Goal: Task Accomplishment & Management: Manage account settings

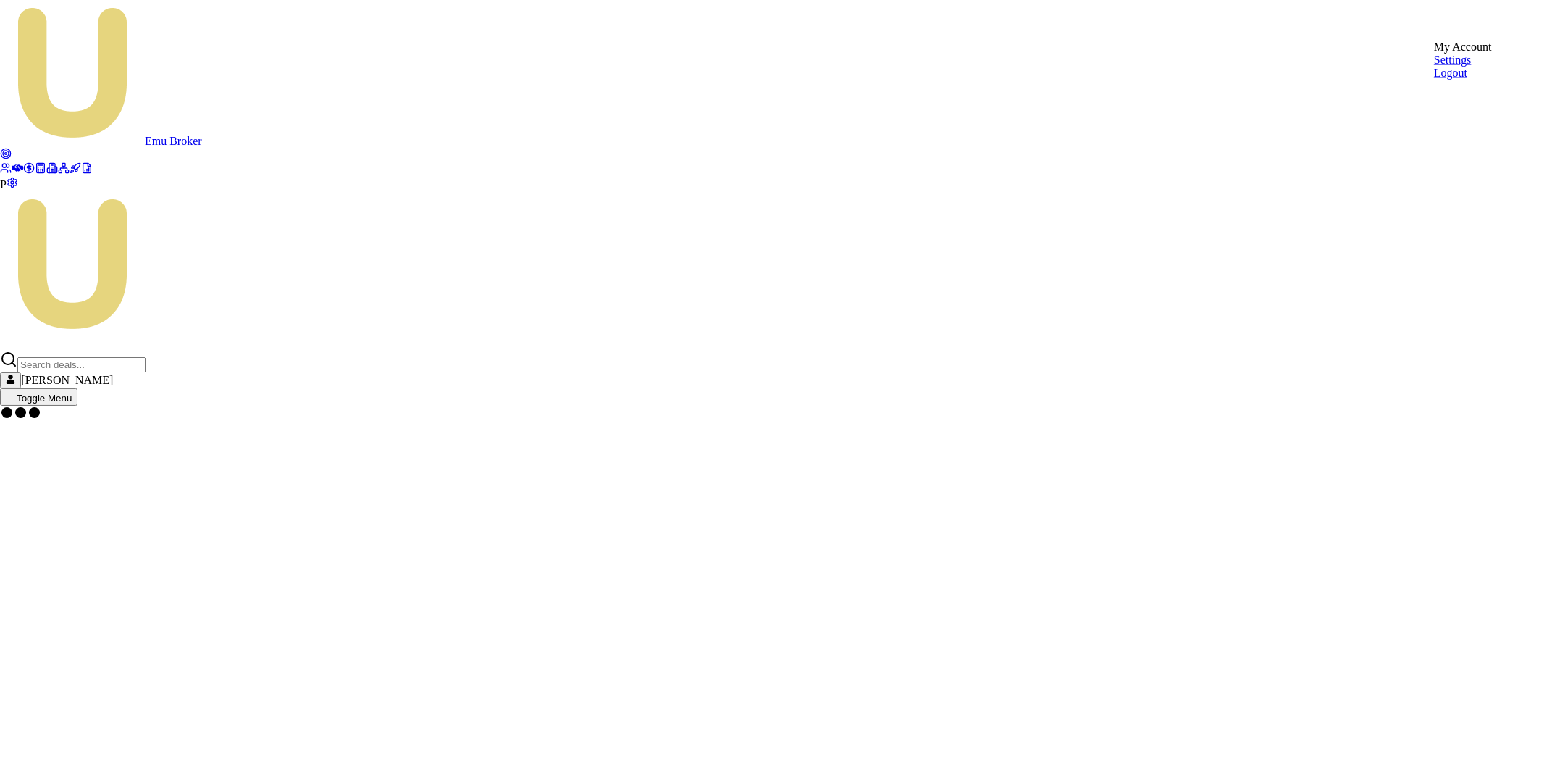
click at [1501, 26] on html "[PERSON_NAME] P [PERSON_NAME] Toggle Menu My Account Settings Logout" at bounding box center [772, 217] width 1544 height 434
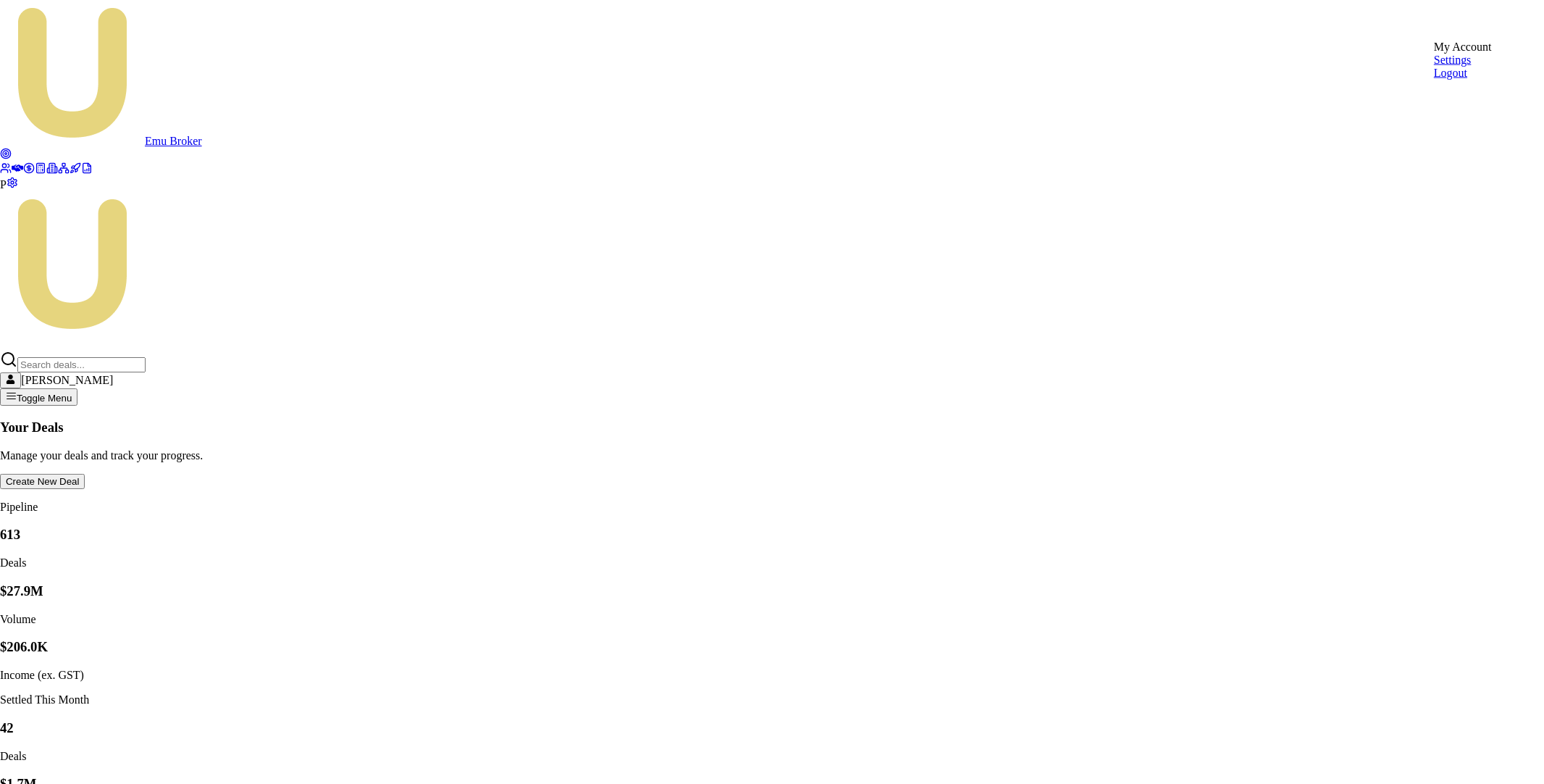
click at [1477, 80] on div "Logout" at bounding box center [1463, 73] width 58 height 14
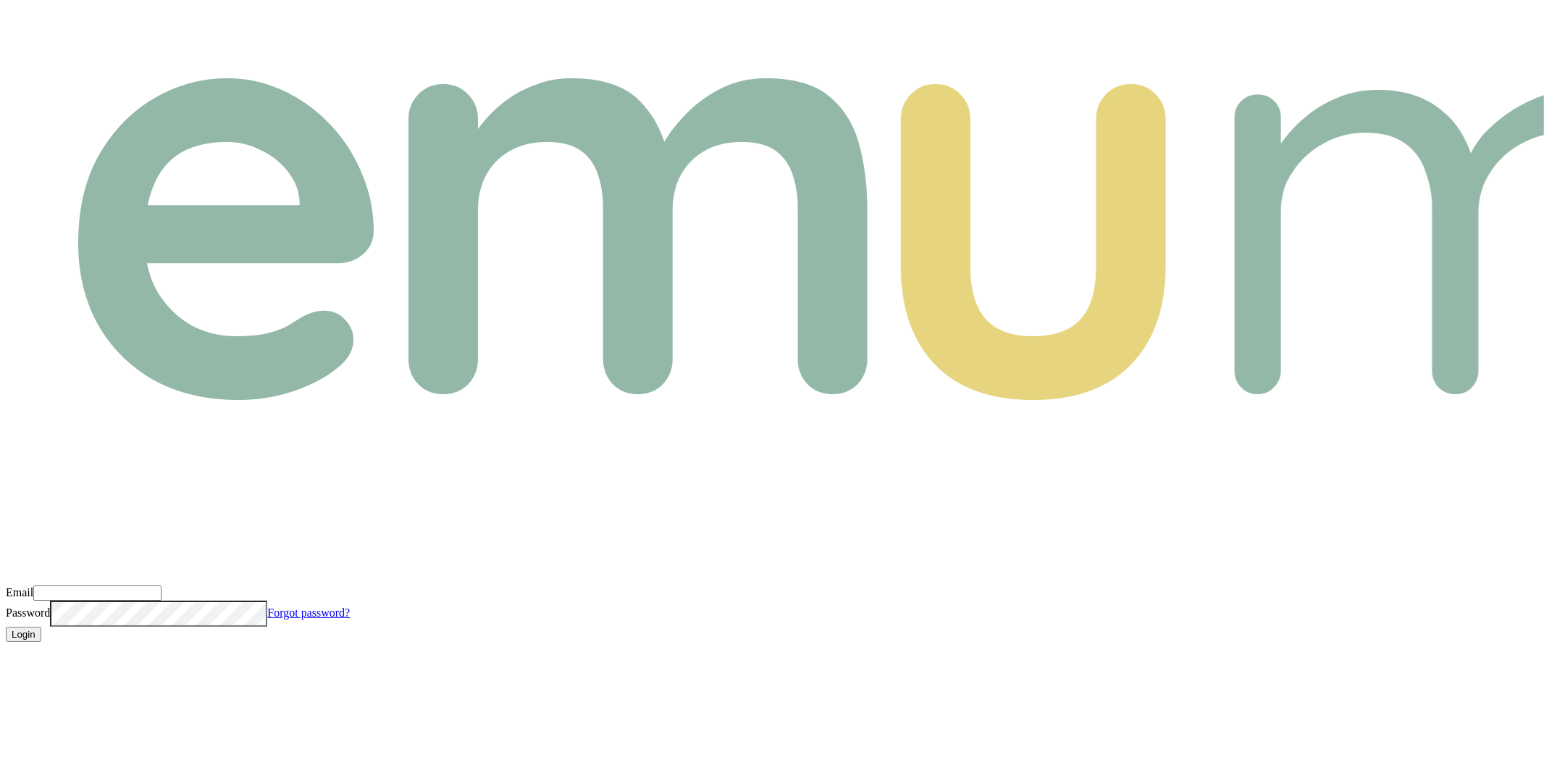
click at [162, 585] on input "Email" at bounding box center [97, 593] width 128 height 15
paste input "m+pbk@emumoney.com.au"
type input "m+pbk@emumoney.com.au"
click at [563, 422] on div "Email m+pbk@emumoney.com.au Password Forgot password? Login" at bounding box center [772, 324] width 1532 height 636
click at [41, 627] on button "Login" at bounding box center [23, 635] width 36 height 15
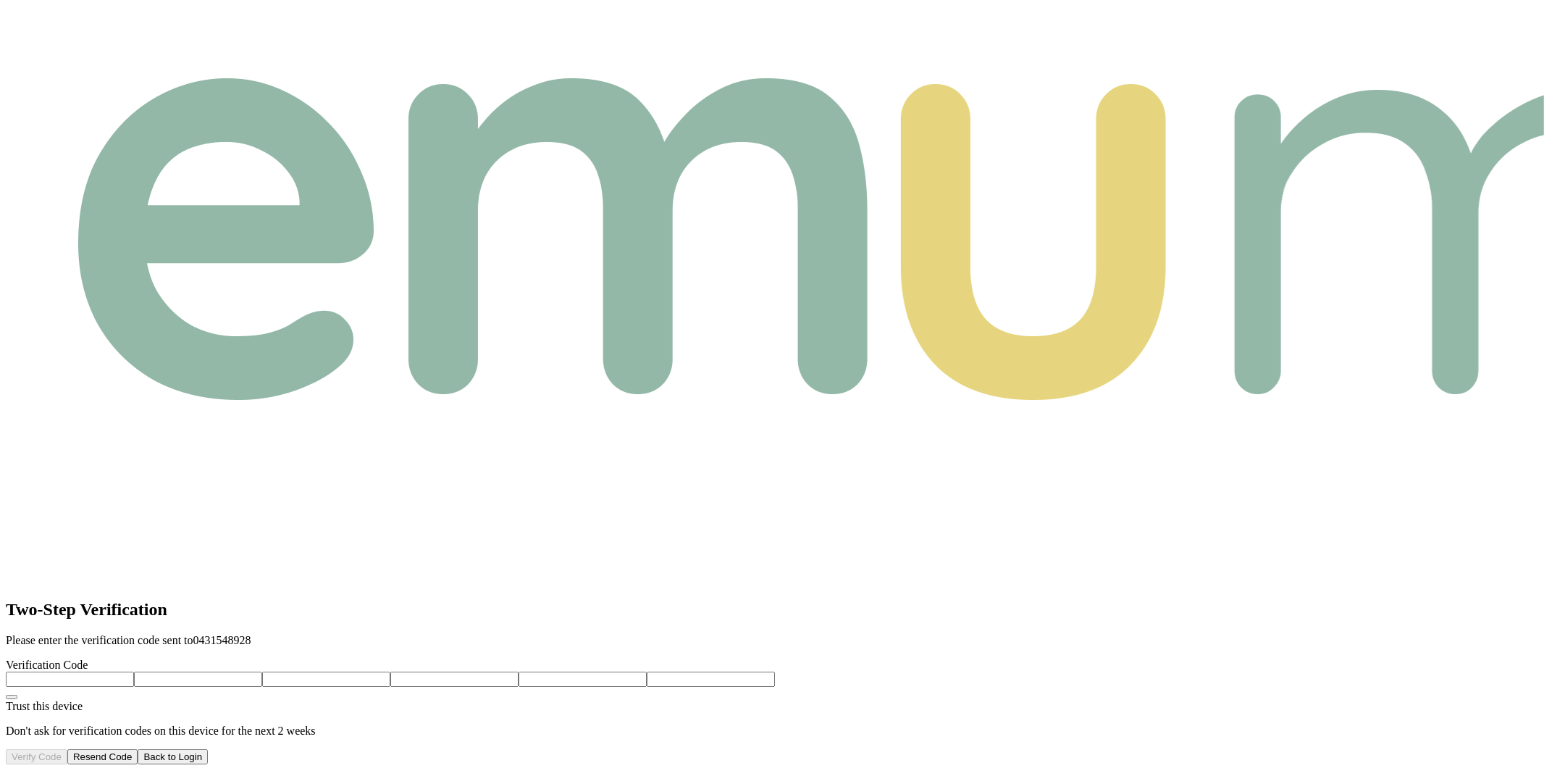
click at [134, 671] on input "number" at bounding box center [69, 679] width 128 height 15
type input "5"
type input "8"
type input "1"
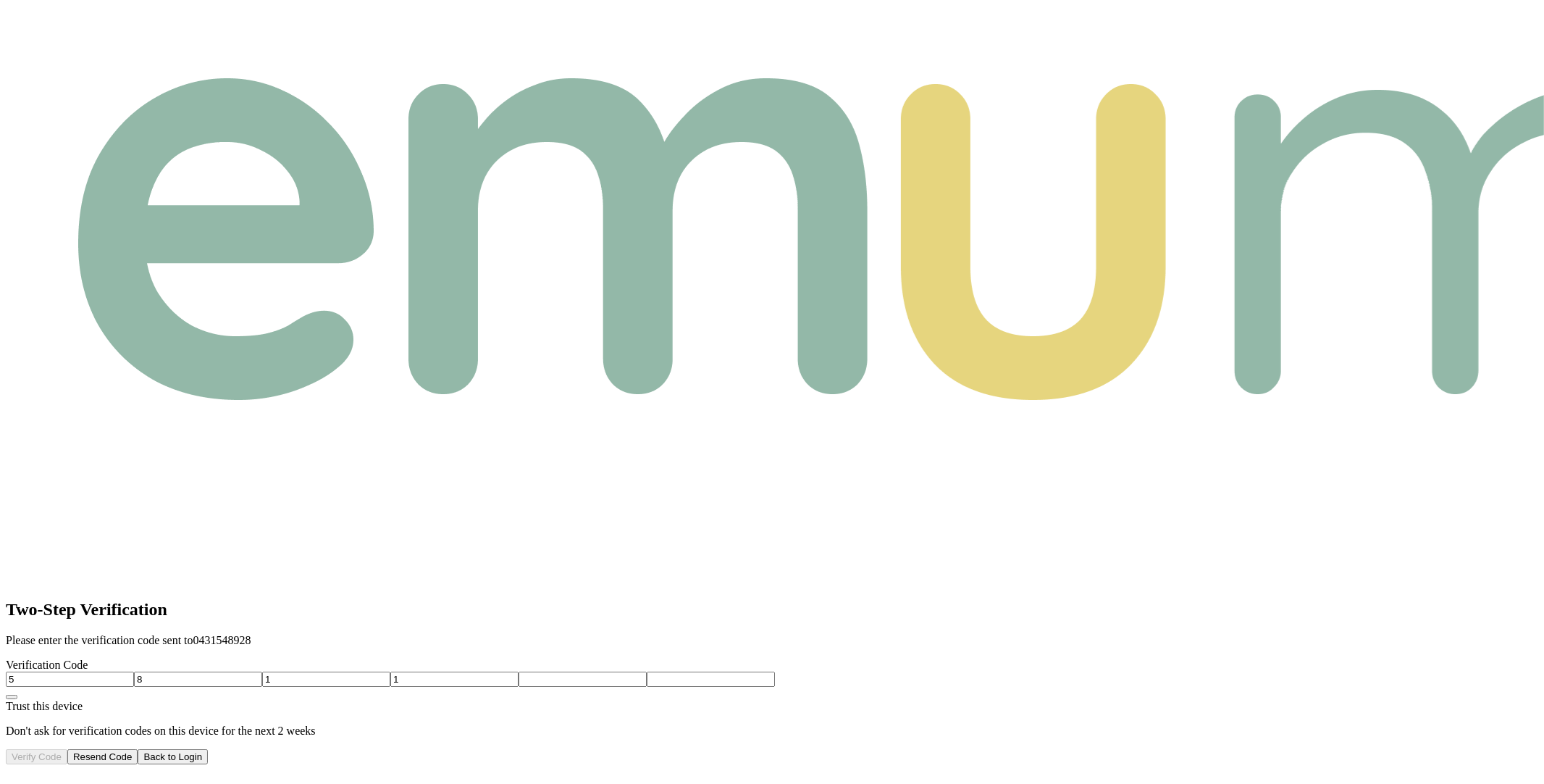
type input "3"
type input "7"
click at [68, 749] on button "Verify Code" at bounding box center [37, 757] width 62 height 15
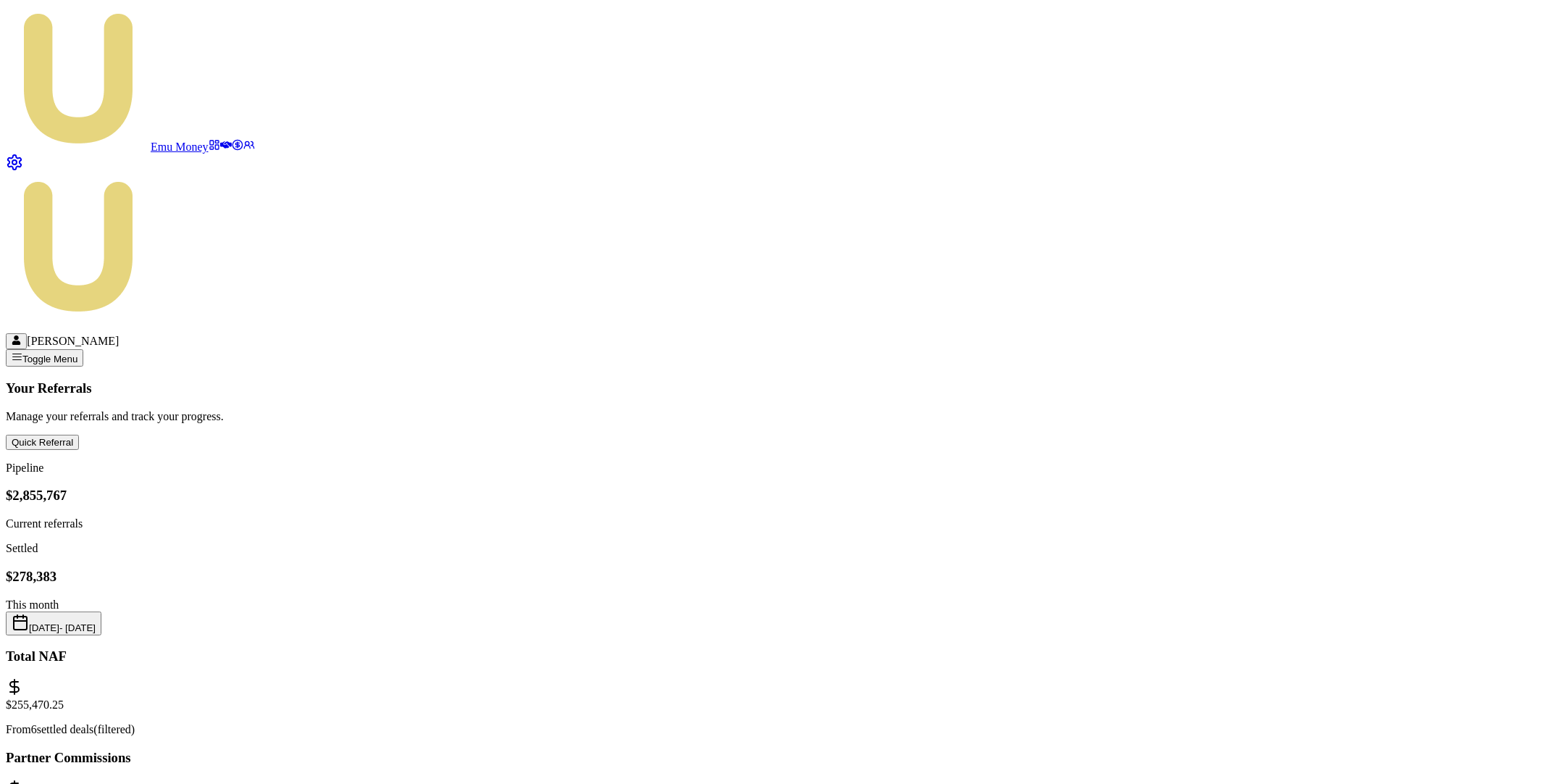
click at [101, 611] on button "Aug 01, 2025 - Aug 29, 2025" at bounding box center [53, 623] width 95 height 24
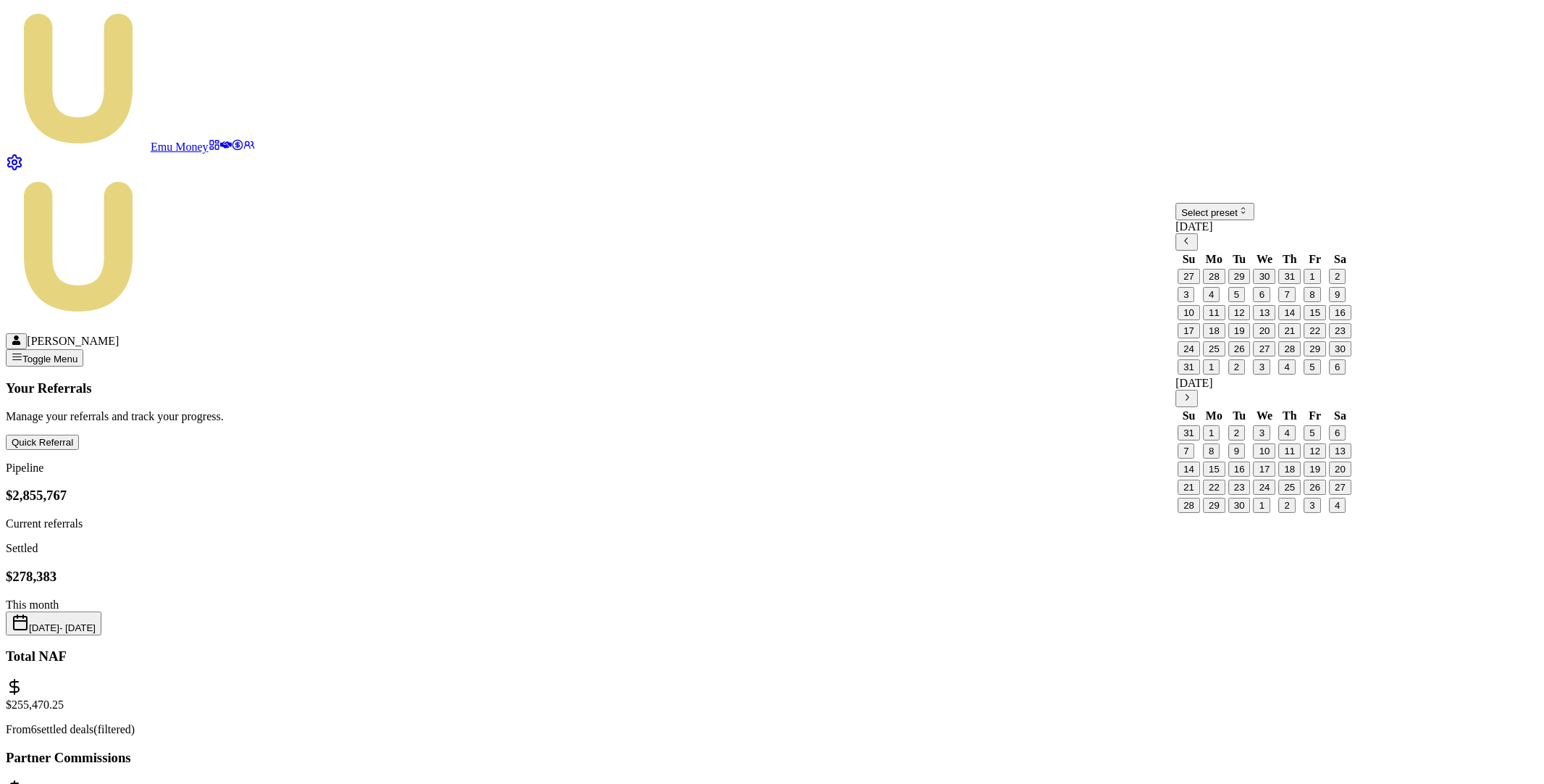
click at [1318, 284] on button "1" at bounding box center [1312, 277] width 16 height 15
click at [1201, 374] on button "31" at bounding box center [1188, 367] width 22 height 15
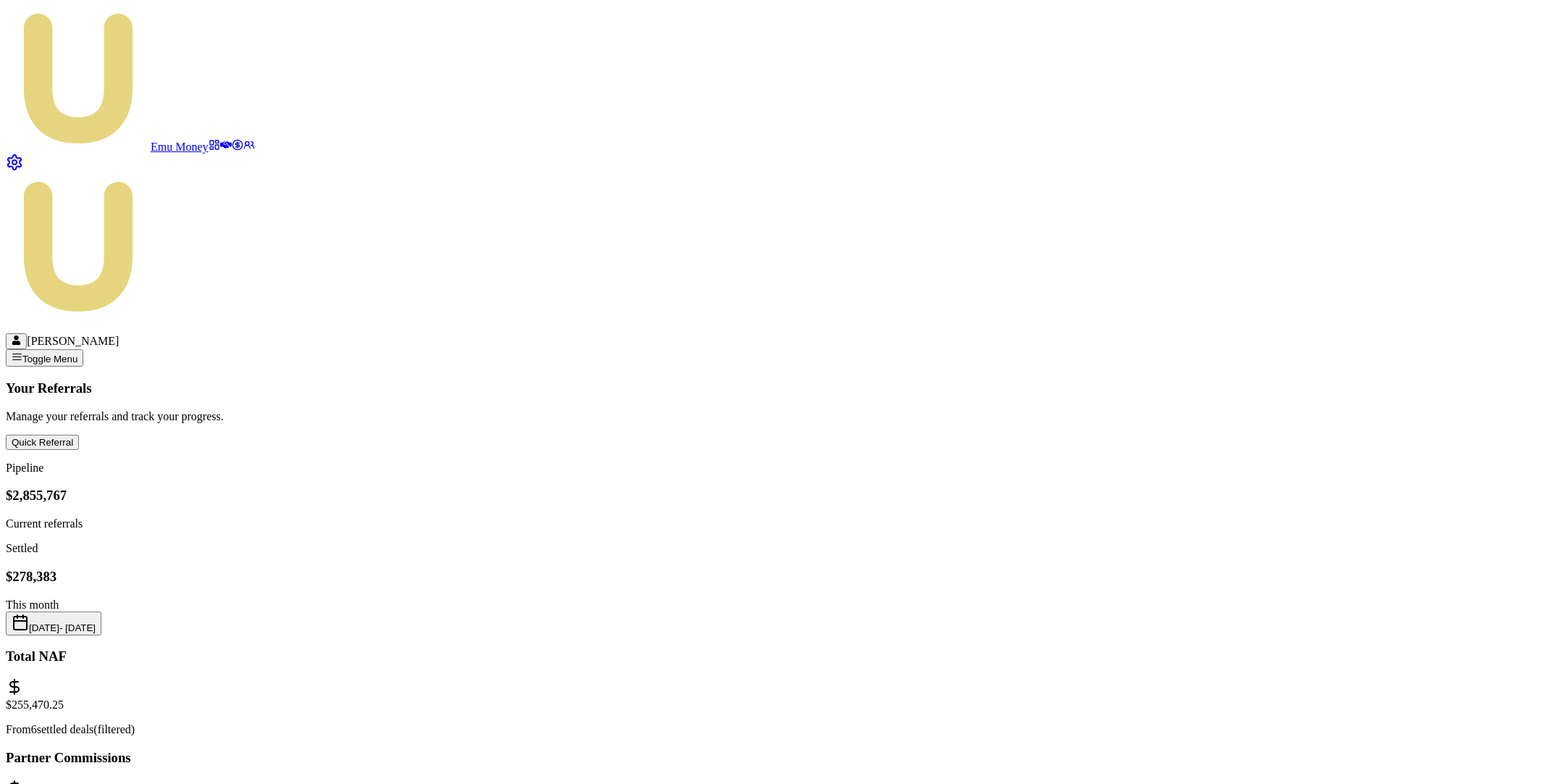
click at [101, 611] on button "Aug 01, 2025 - Aug 31, 2025" at bounding box center [53, 623] width 95 height 24
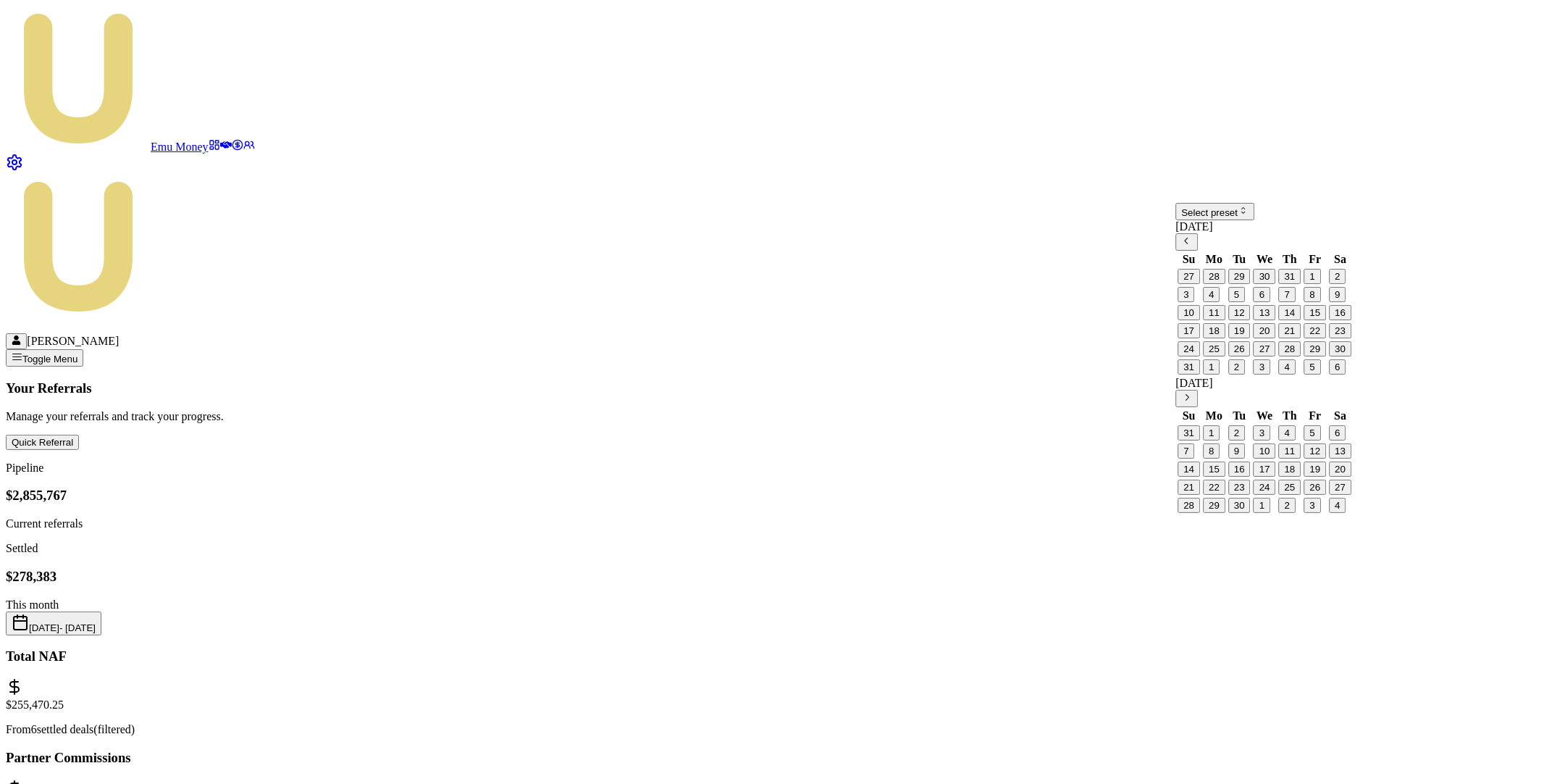
click at [1192, 246] on icon "Go to previous month" at bounding box center [1186, 240] width 11 height 11
click at [1245, 284] on button "1" at bounding box center [1236, 277] width 16 height 15
click at [1297, 357] on button "31" at bounding box center [1290, 349] width 22 height 15
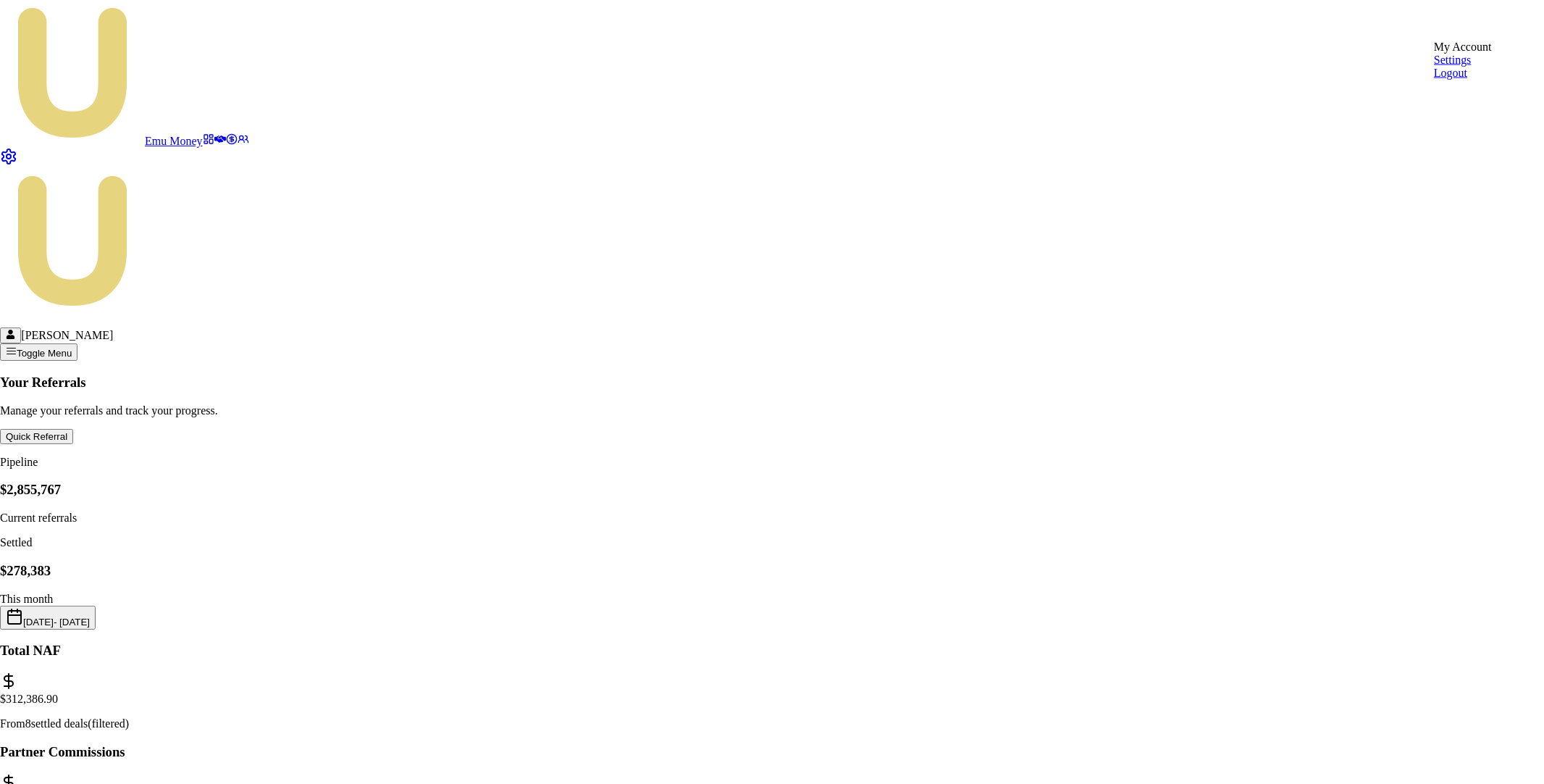
click at [1502, 24] on html "Emu Money Matt Leeburn Toggle Menu Your Referrals Manage your referrals and tra…" at bounding box center [772, 797] width 1544 height 1593
click at [1467, 80] on div "Logout" at bounding box center [1463, 73] width 58 height 14
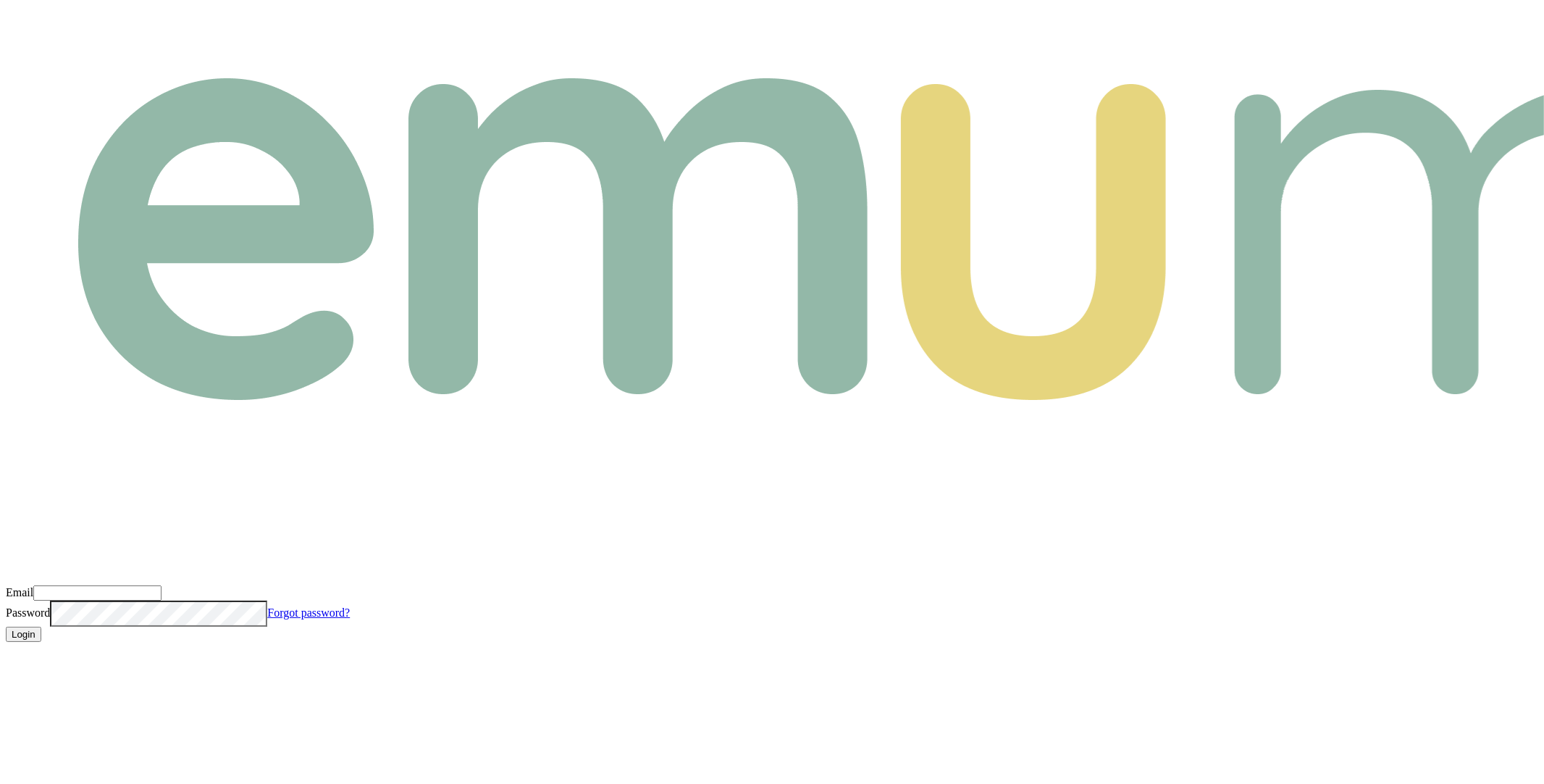
click at [162, 585] on input "Email" at bounding box center [97, 593] width 128 height 15
type input "m@emumoney.com.au"
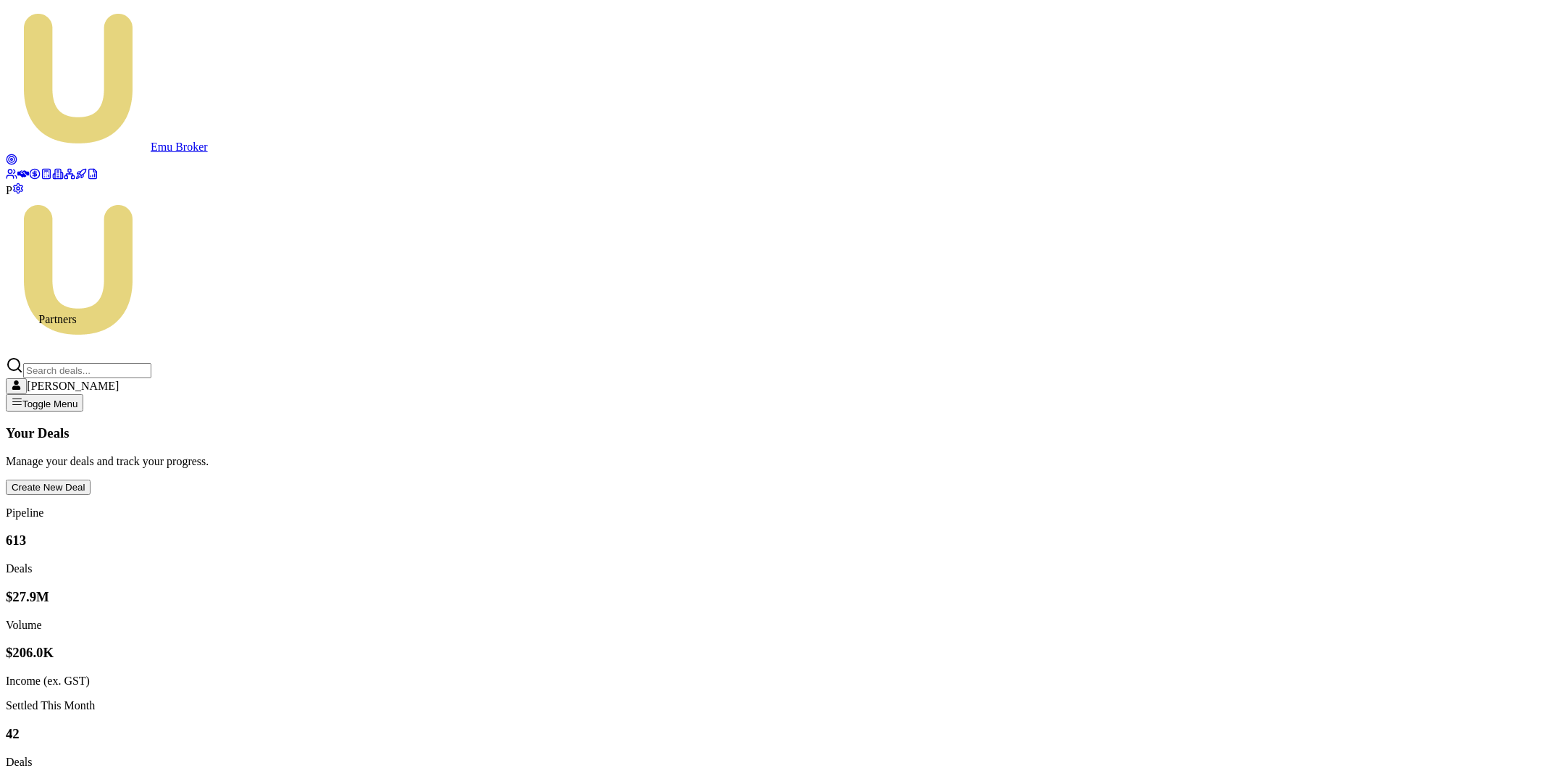
click at [64, 179] on icon at bounding box center [69, 174] width 12 height 12
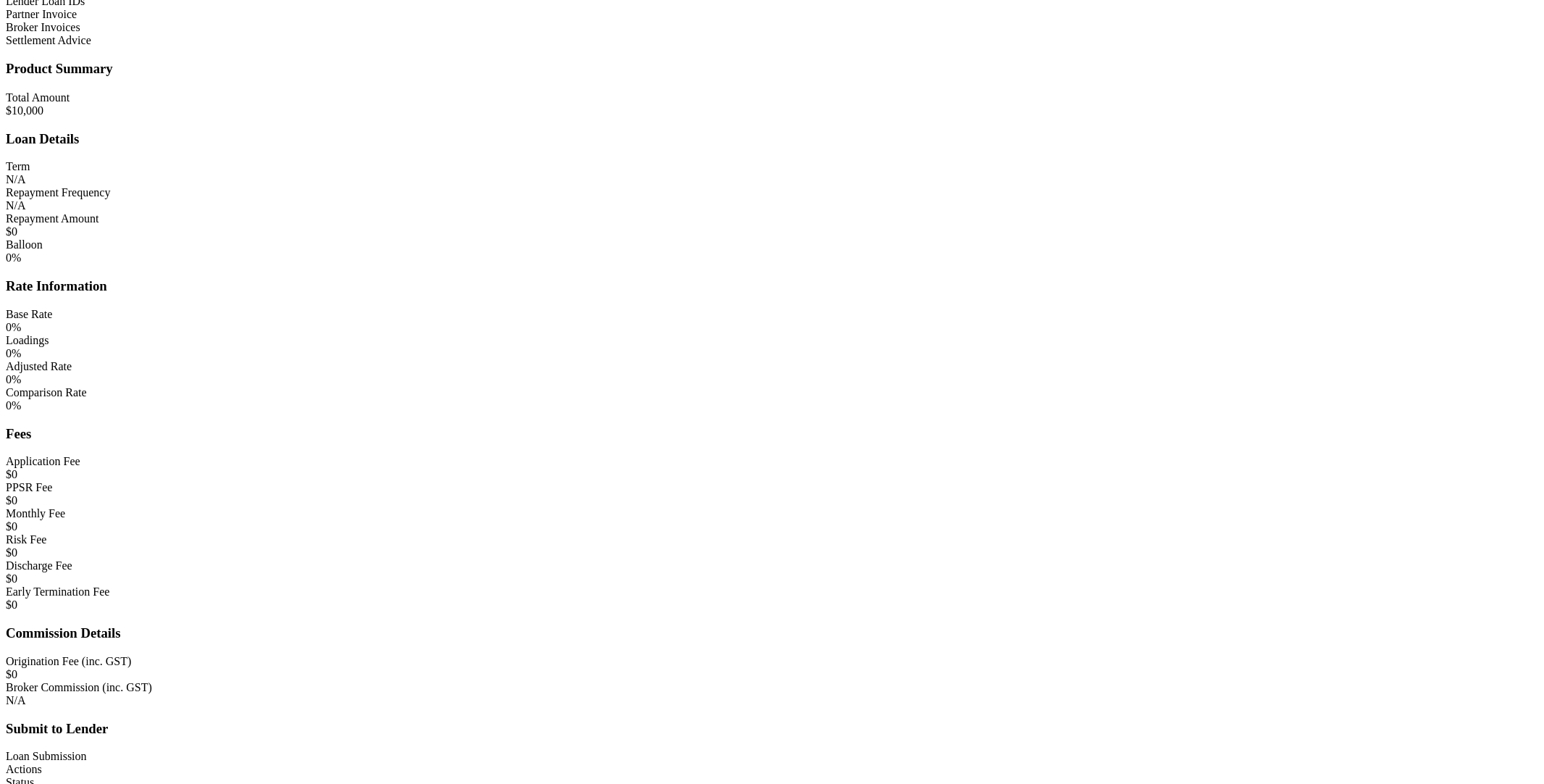
scroll to position [1062, 0]
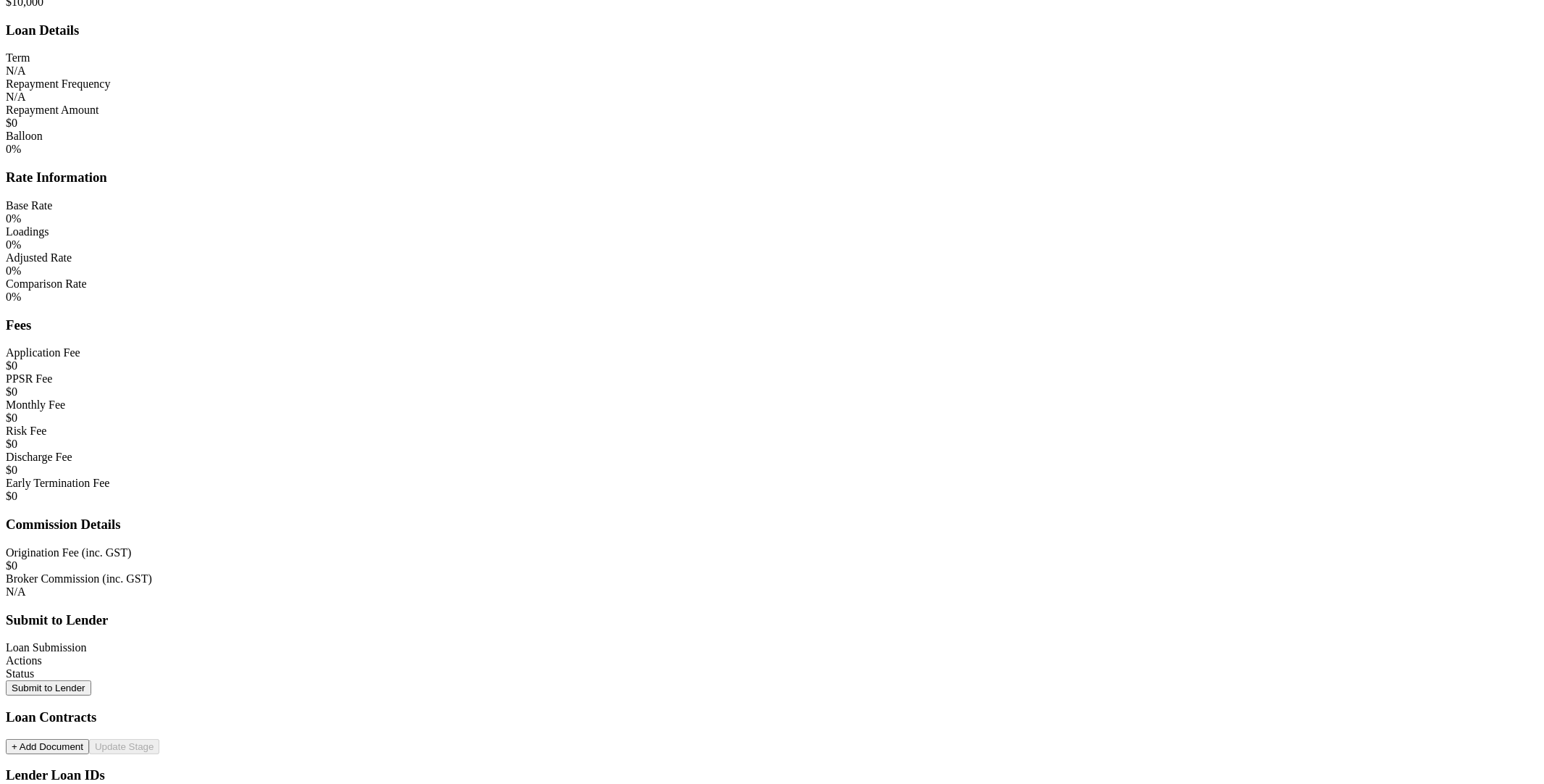
type input "$0"
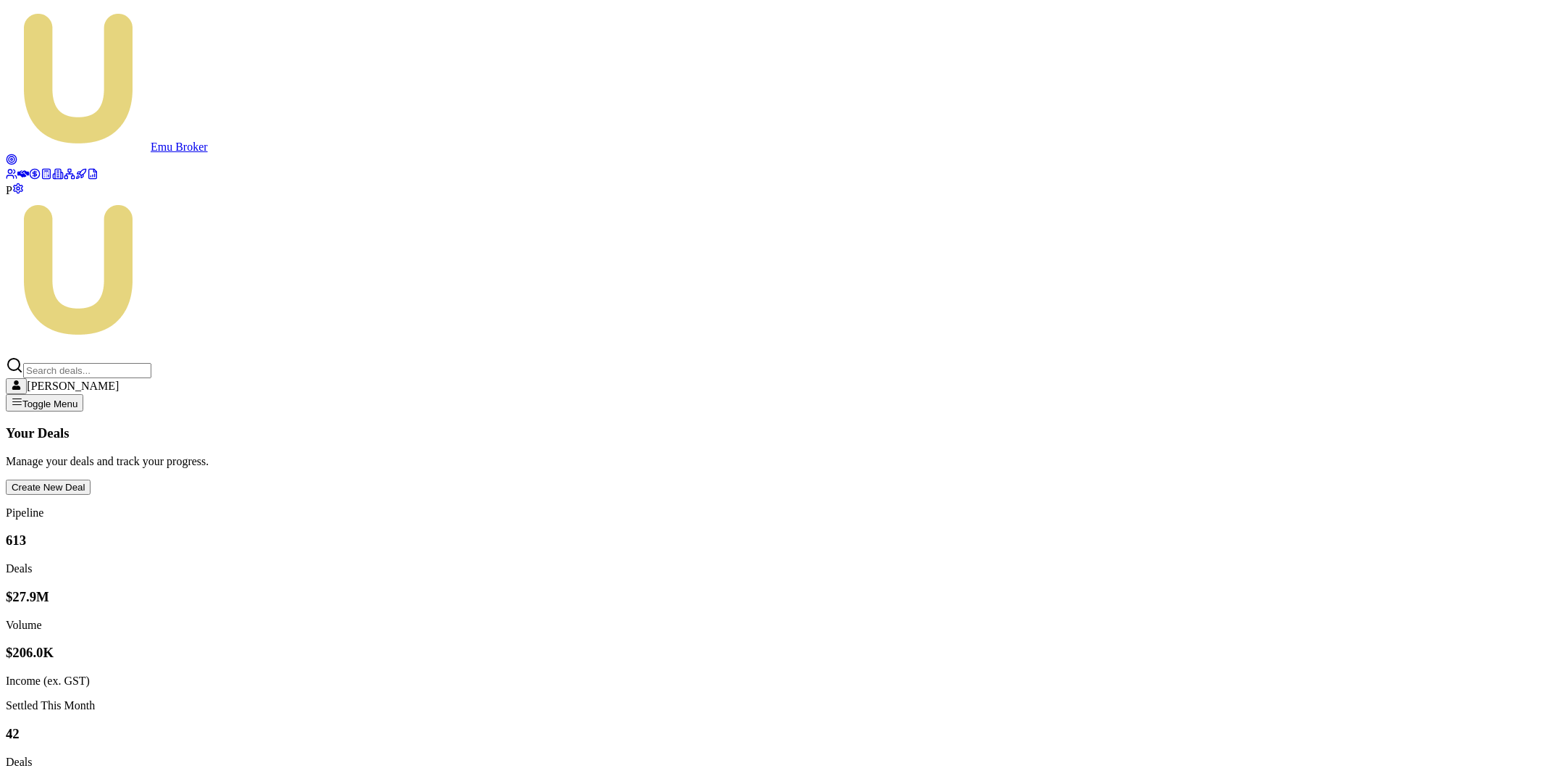
scroll to position [11, 0]
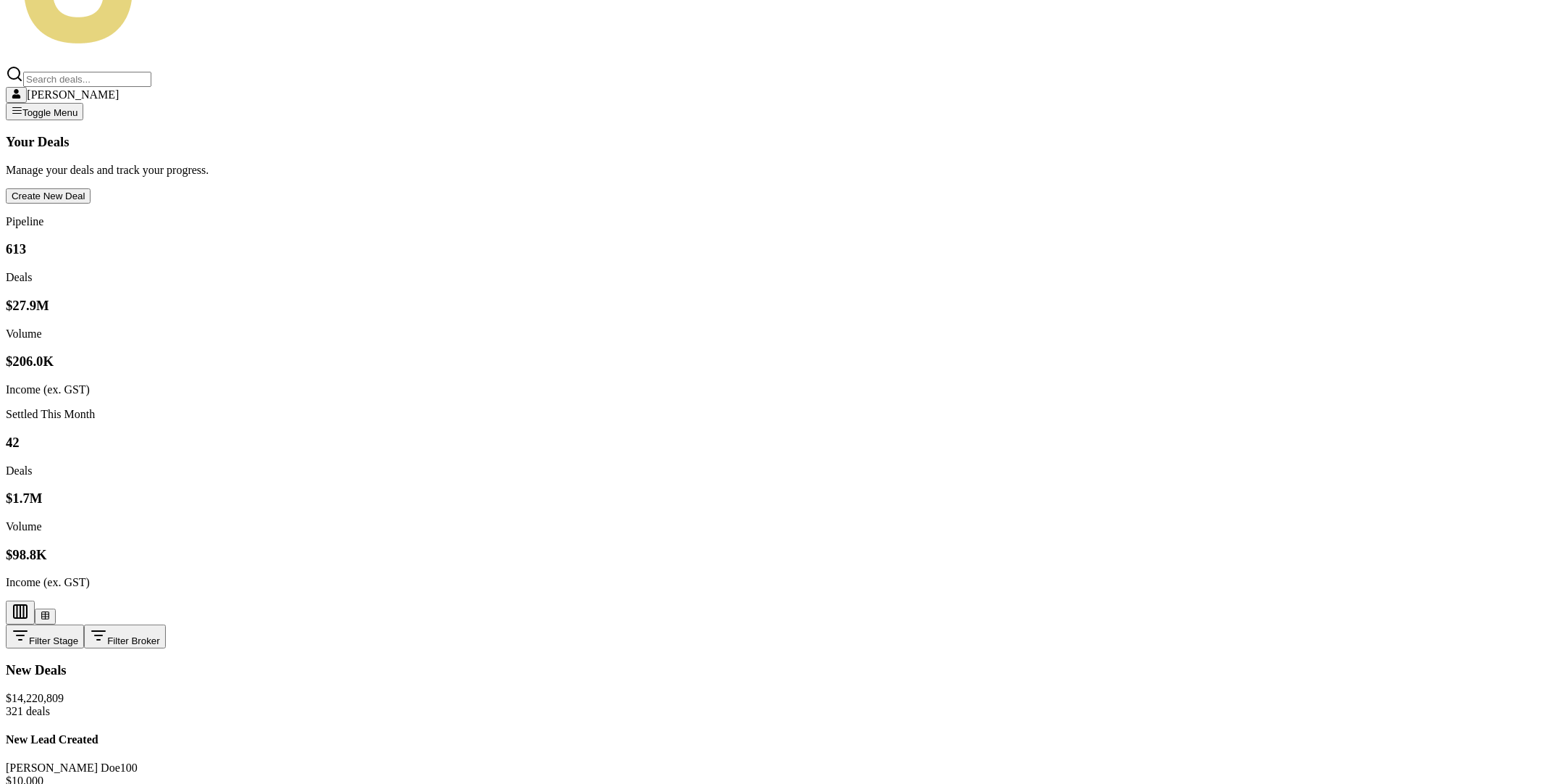
scroll to position [468, 0]
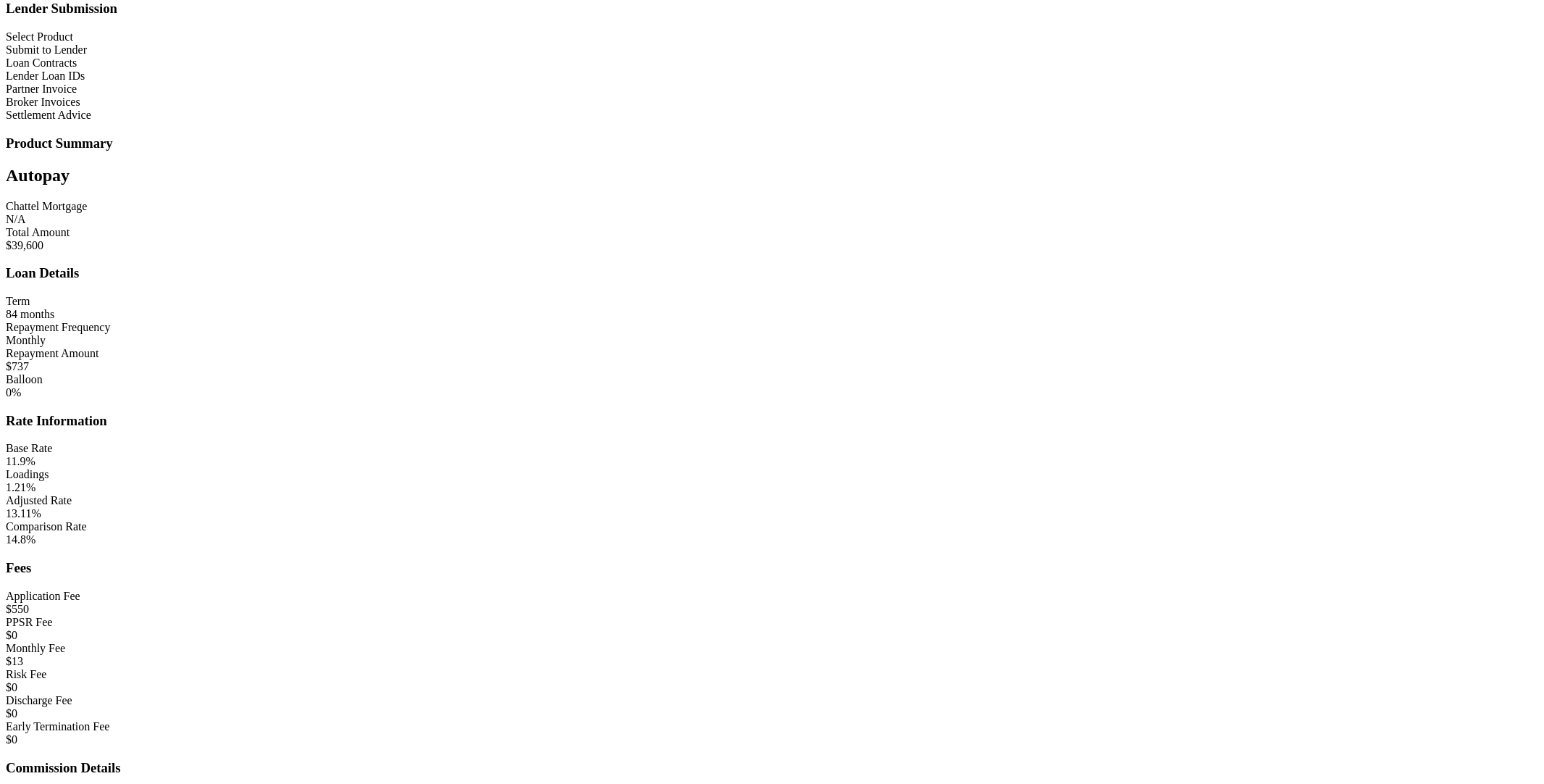
scroll to position [1163, 0]
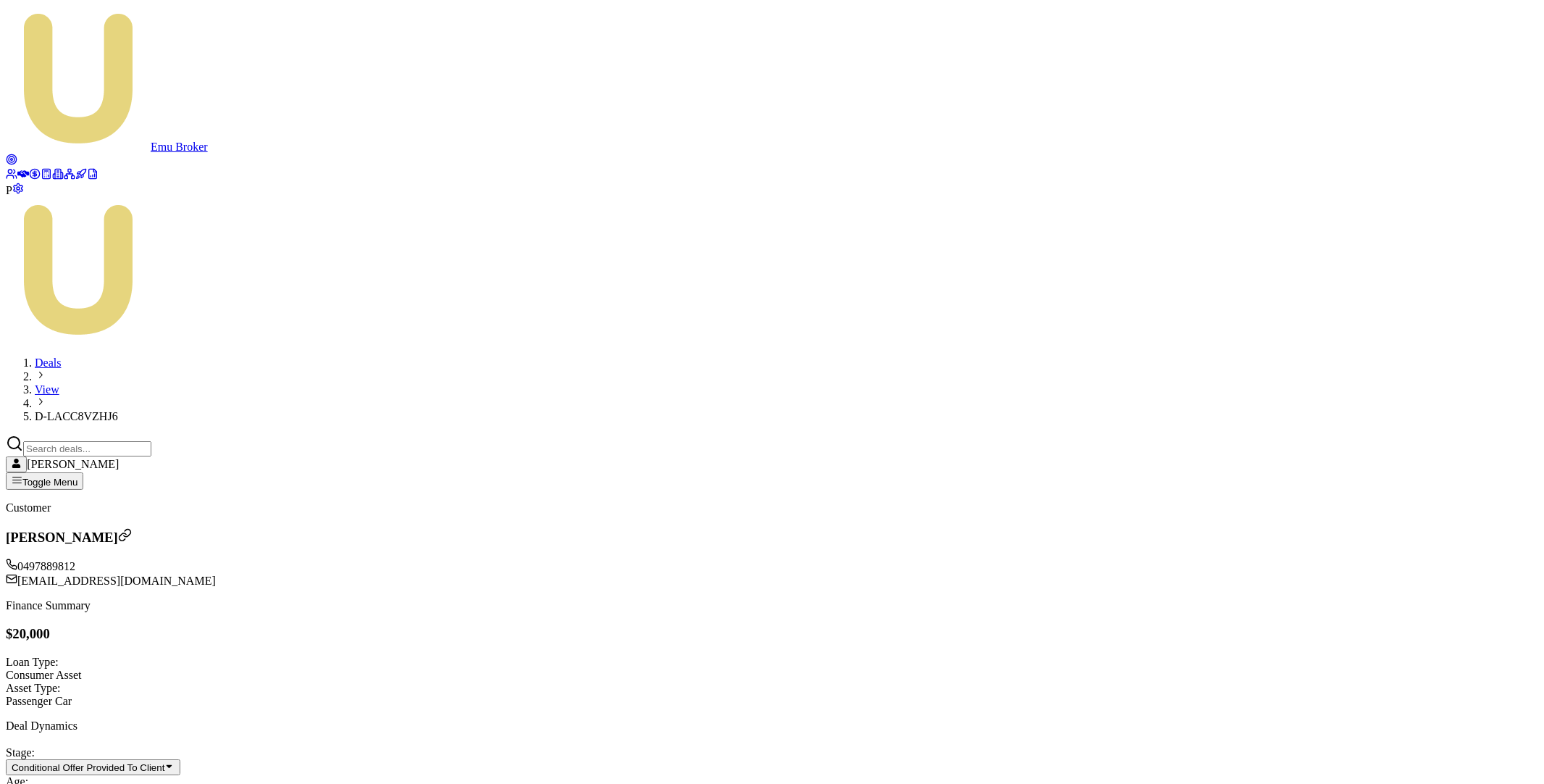
click at [19, 171] on icon at bounding box center [23, 175] width 12 height 8
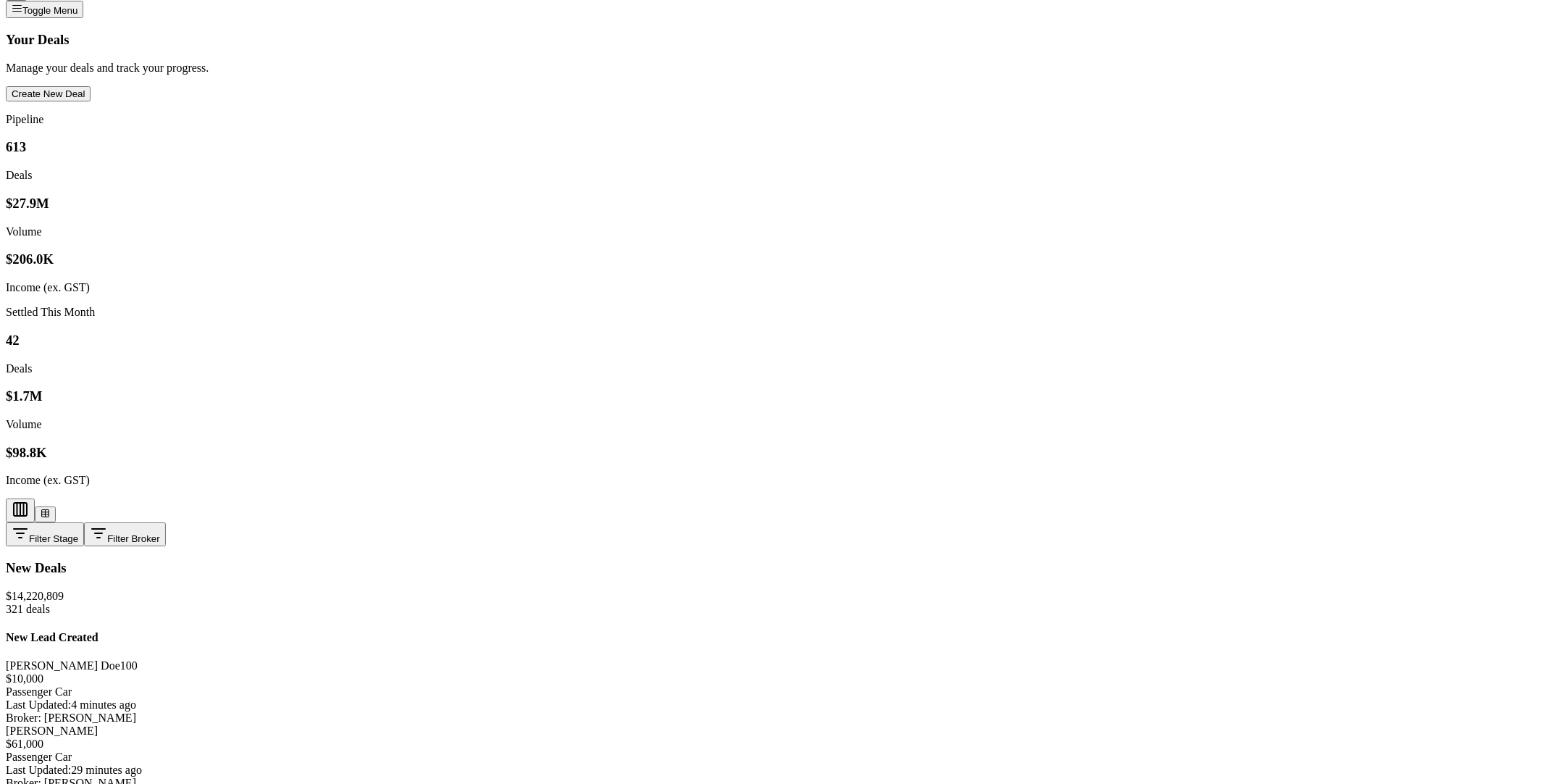
scroll to position [660, 0]
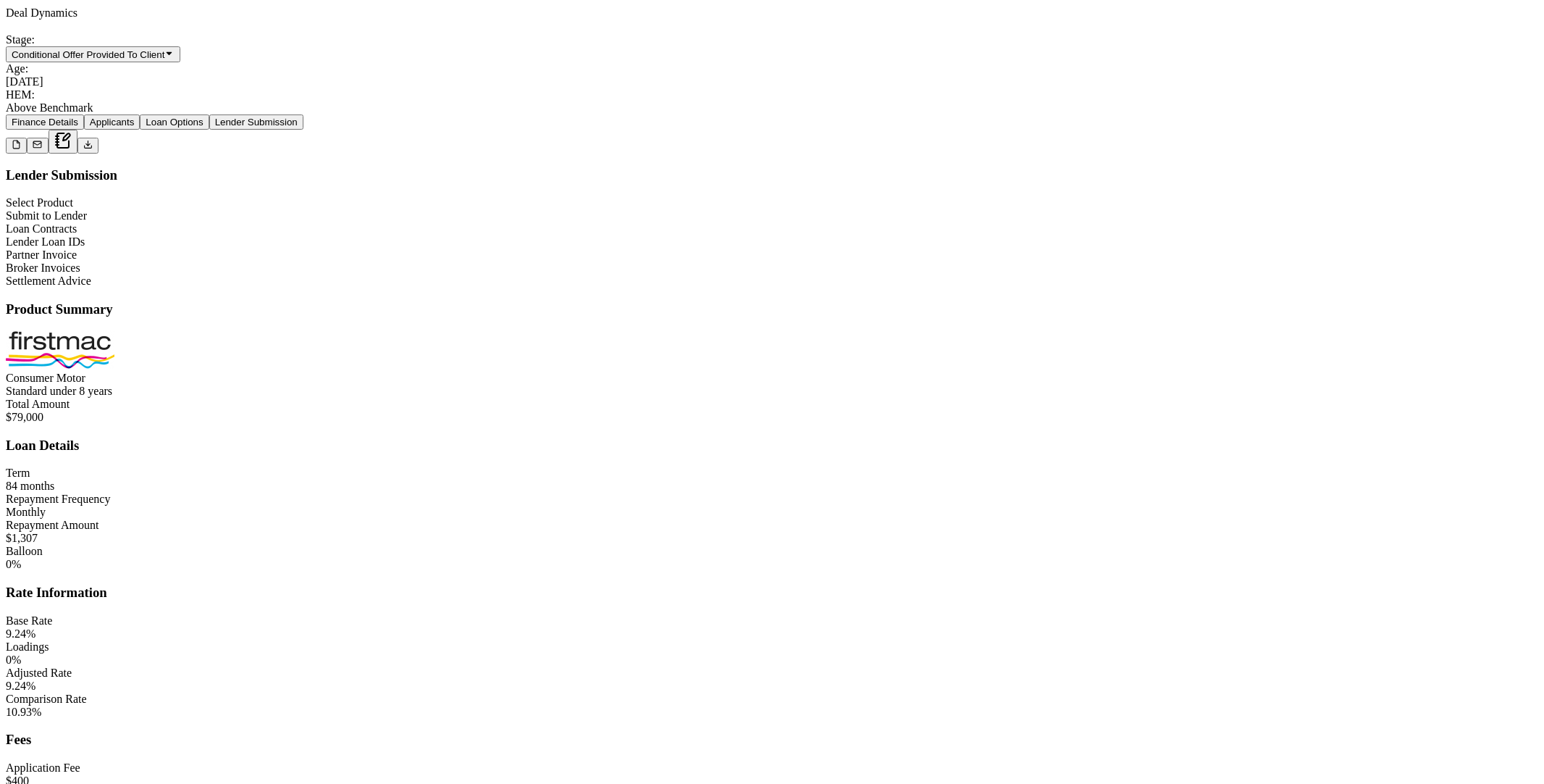
scroll to position [961, 0]
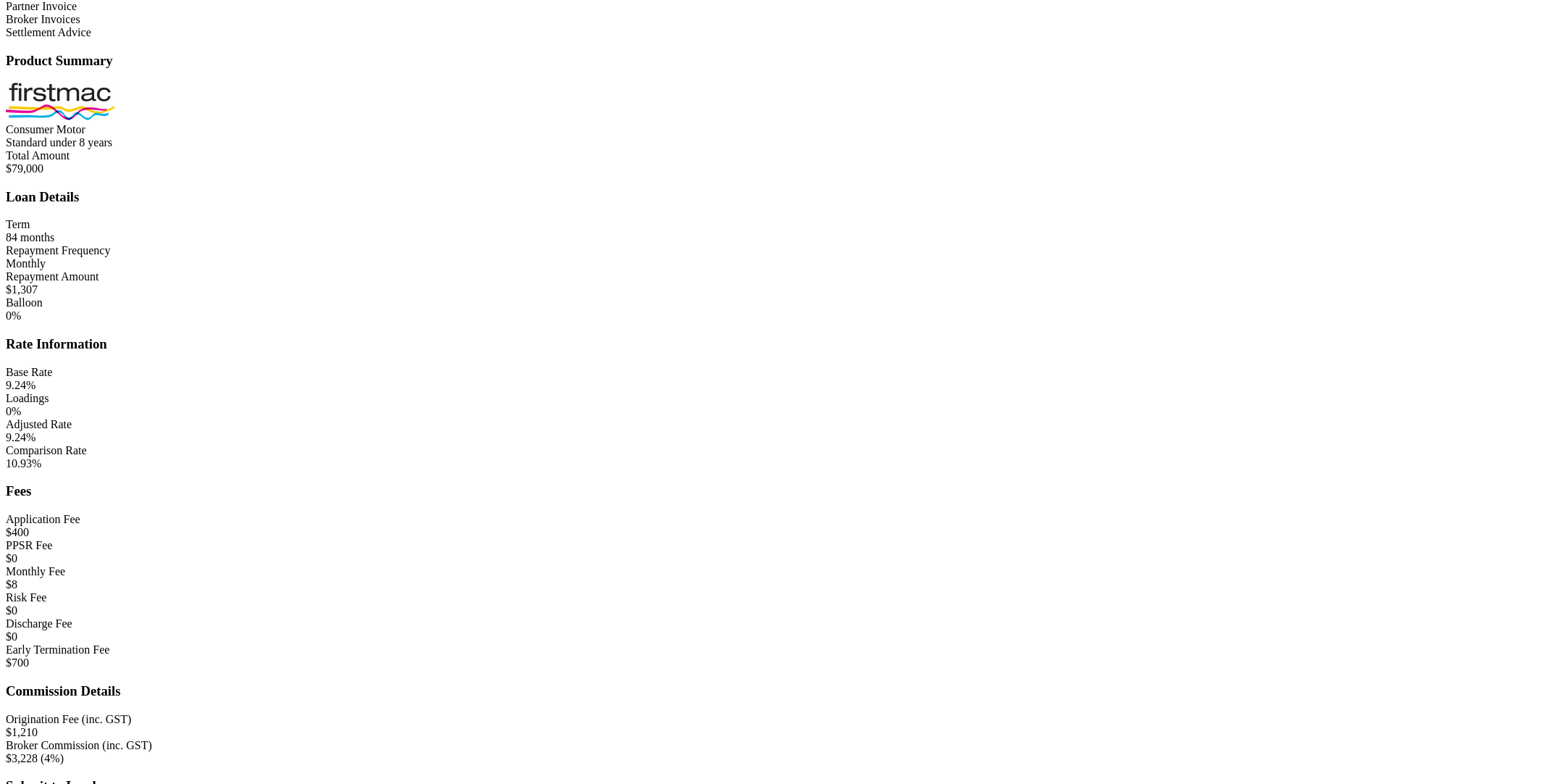
type input "$0"
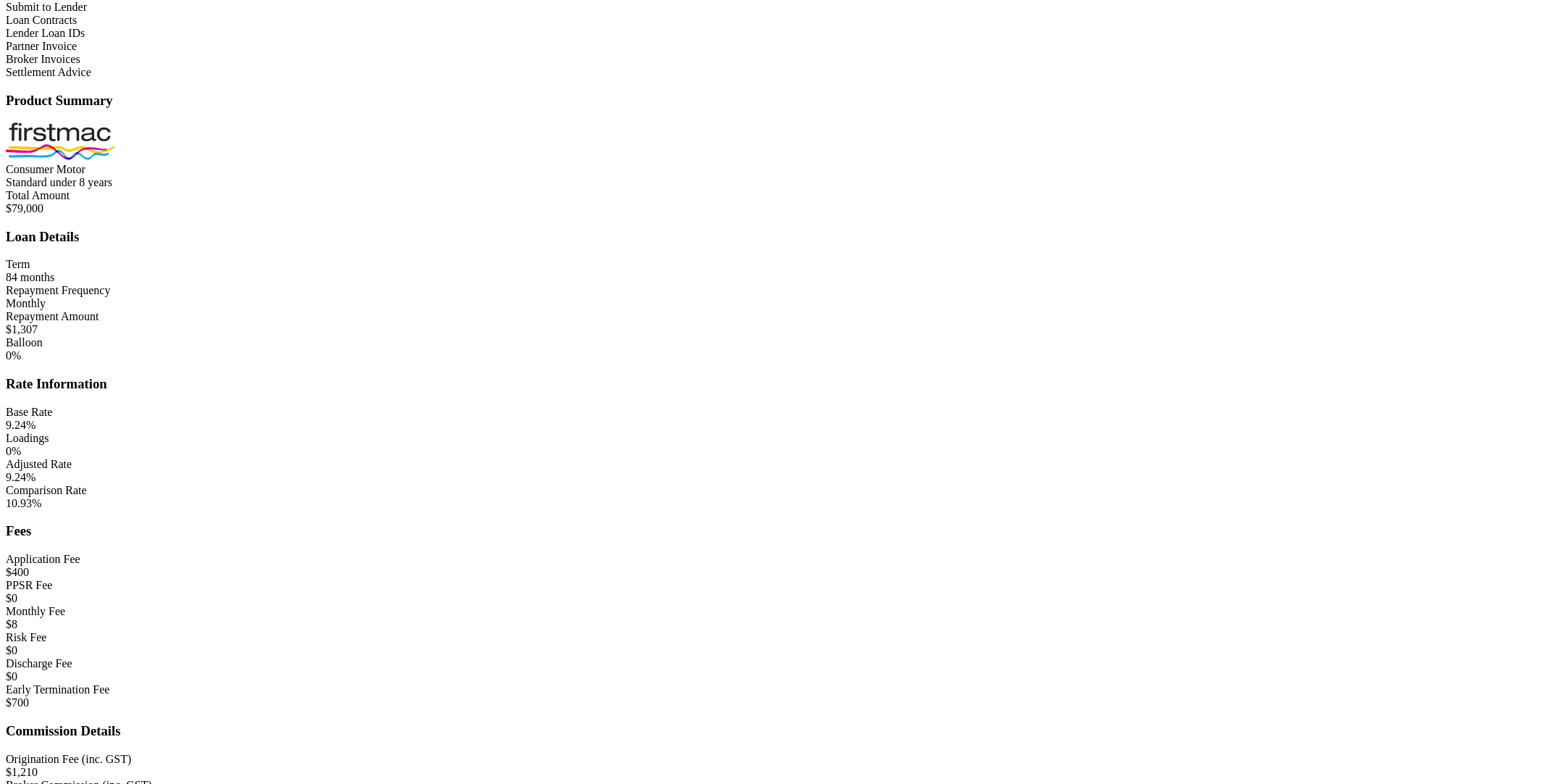
scroll to position [1095, 0]
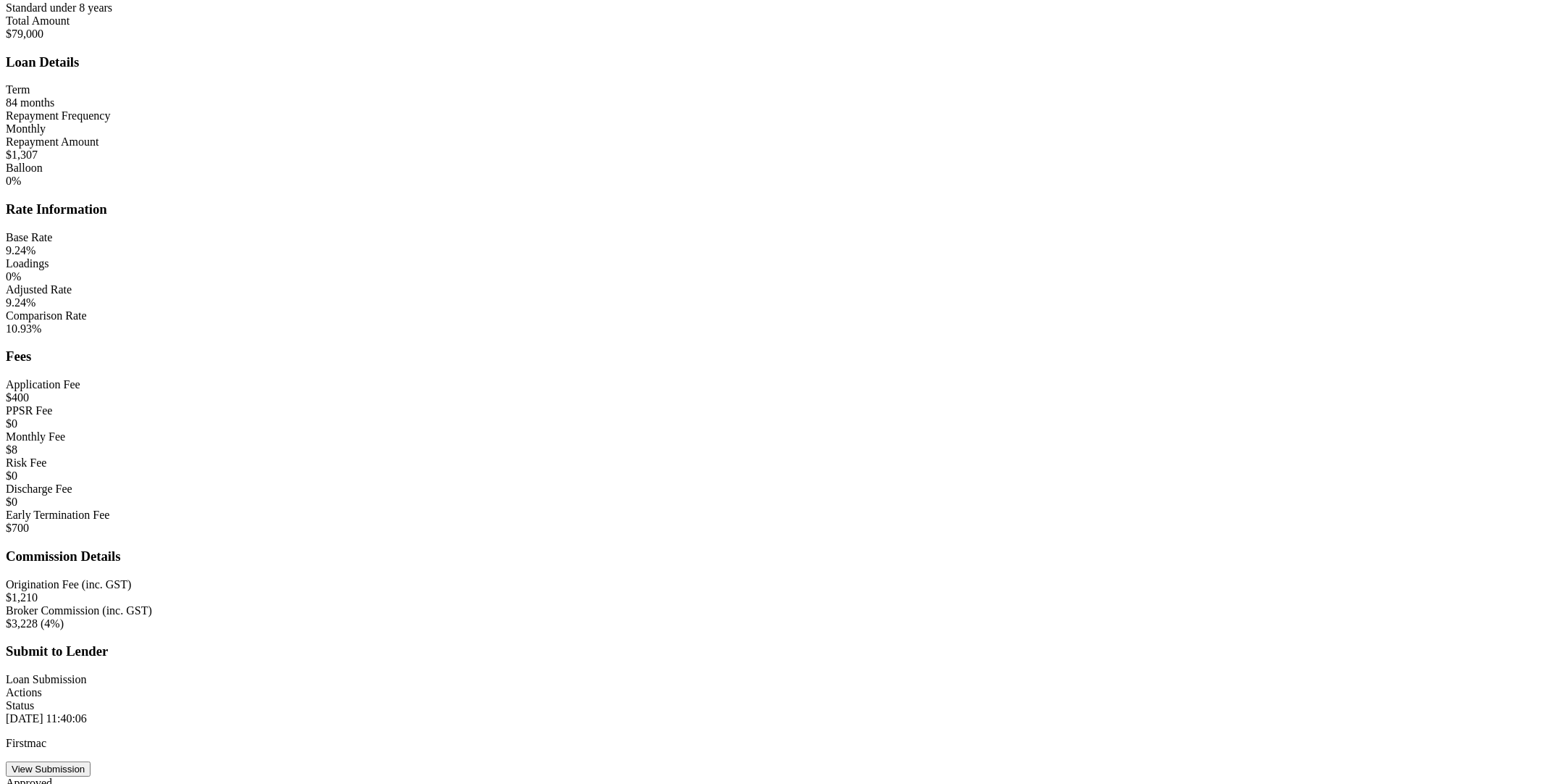
drag, startPoint x: 787, startPoint y: 394, endPoint x: 751, endPoint y: 394, distance: 36.0
type input "$100"
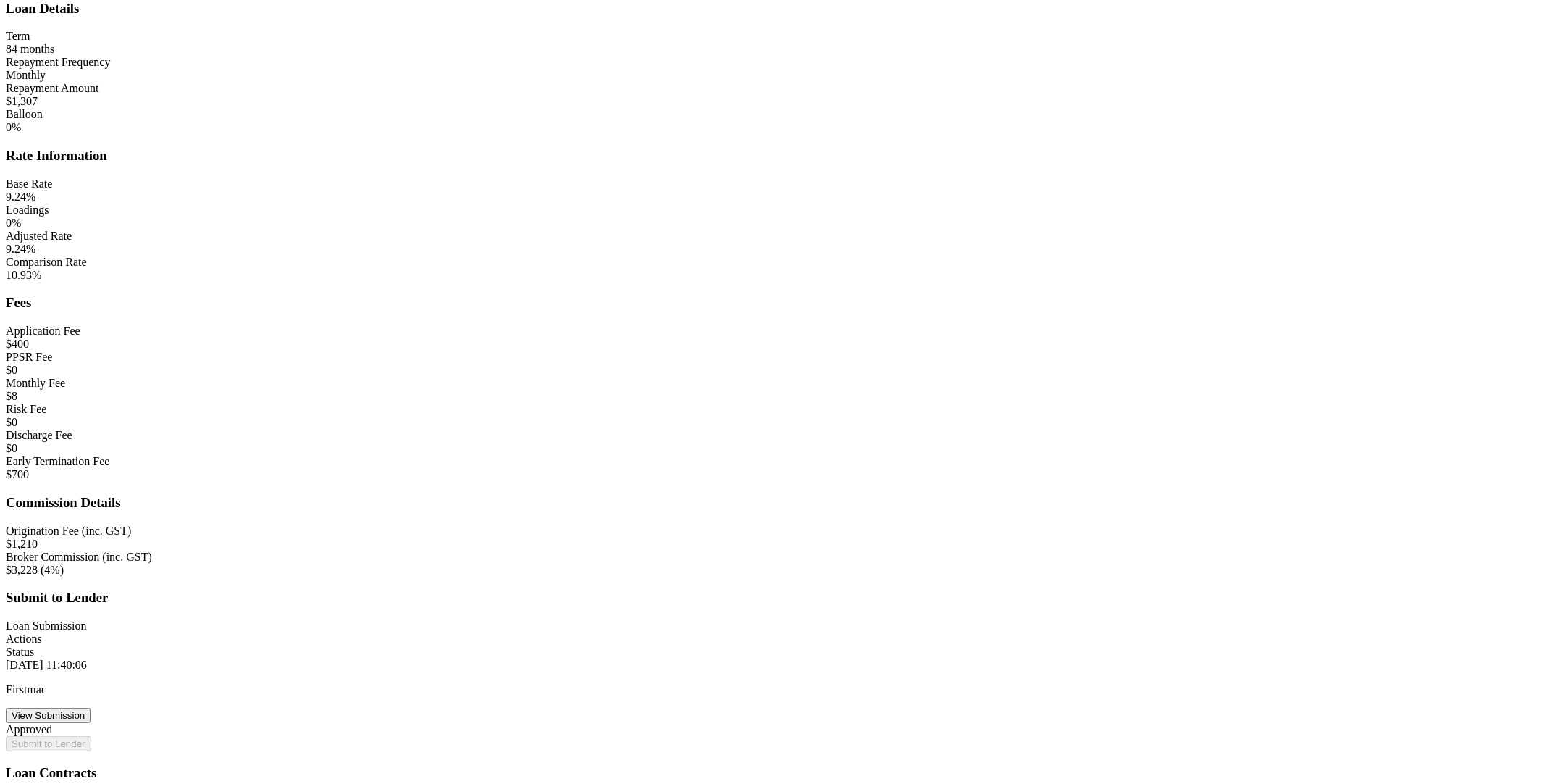
scroll to position [1175, 0]
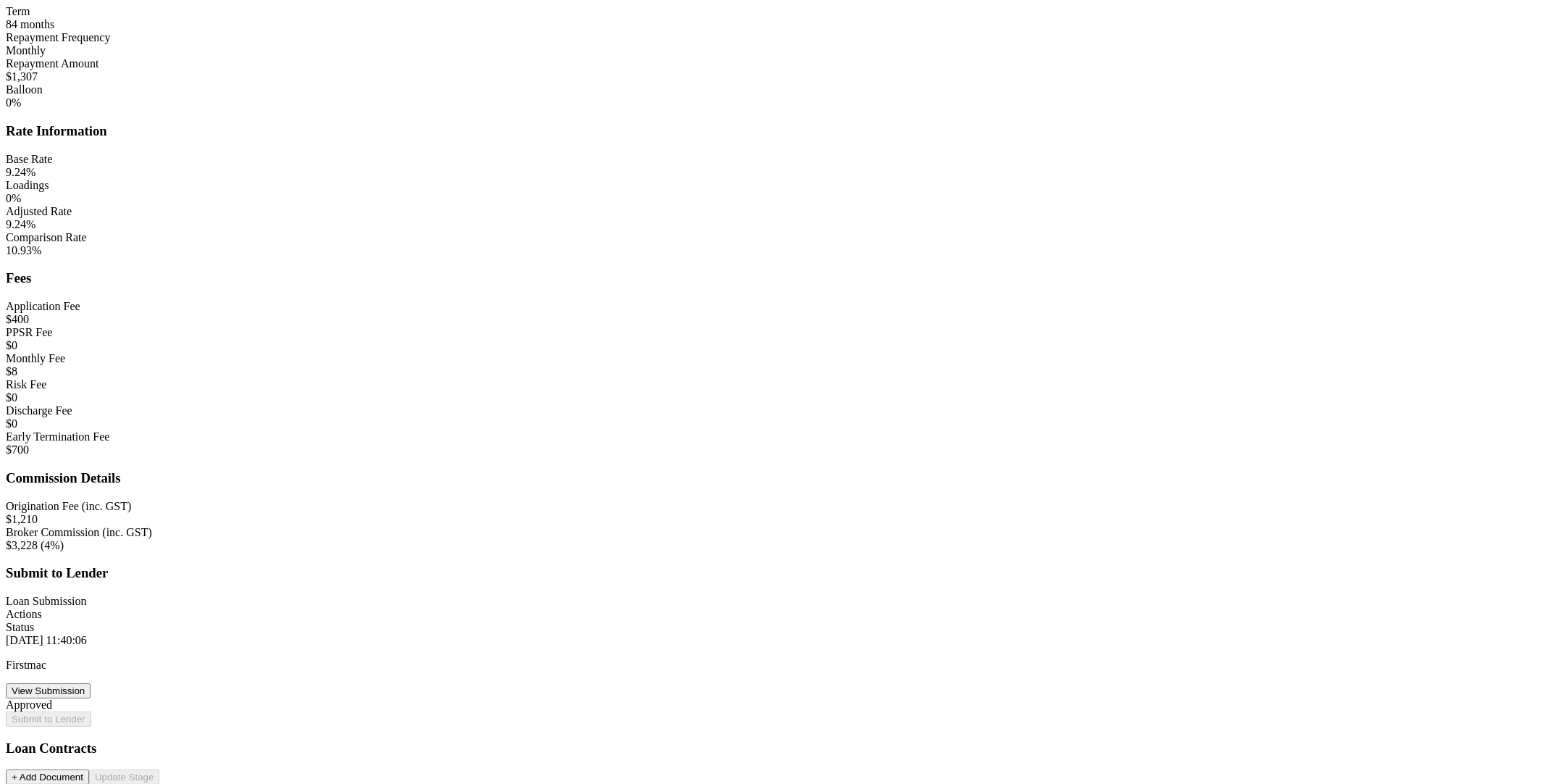
type input "$0"
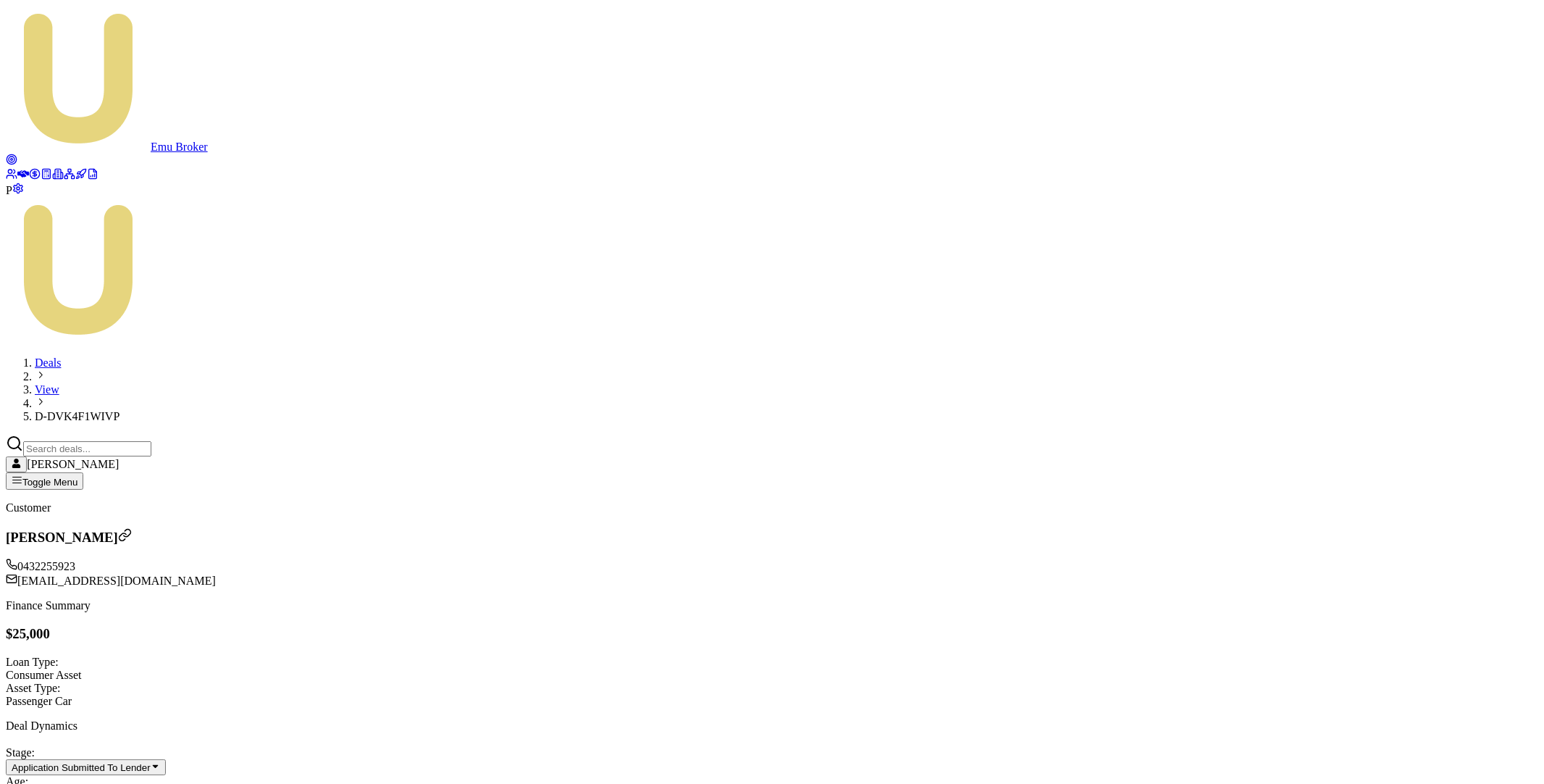
click at [17, 153] on icon at bounding box center [12, 159] width 12 height 12
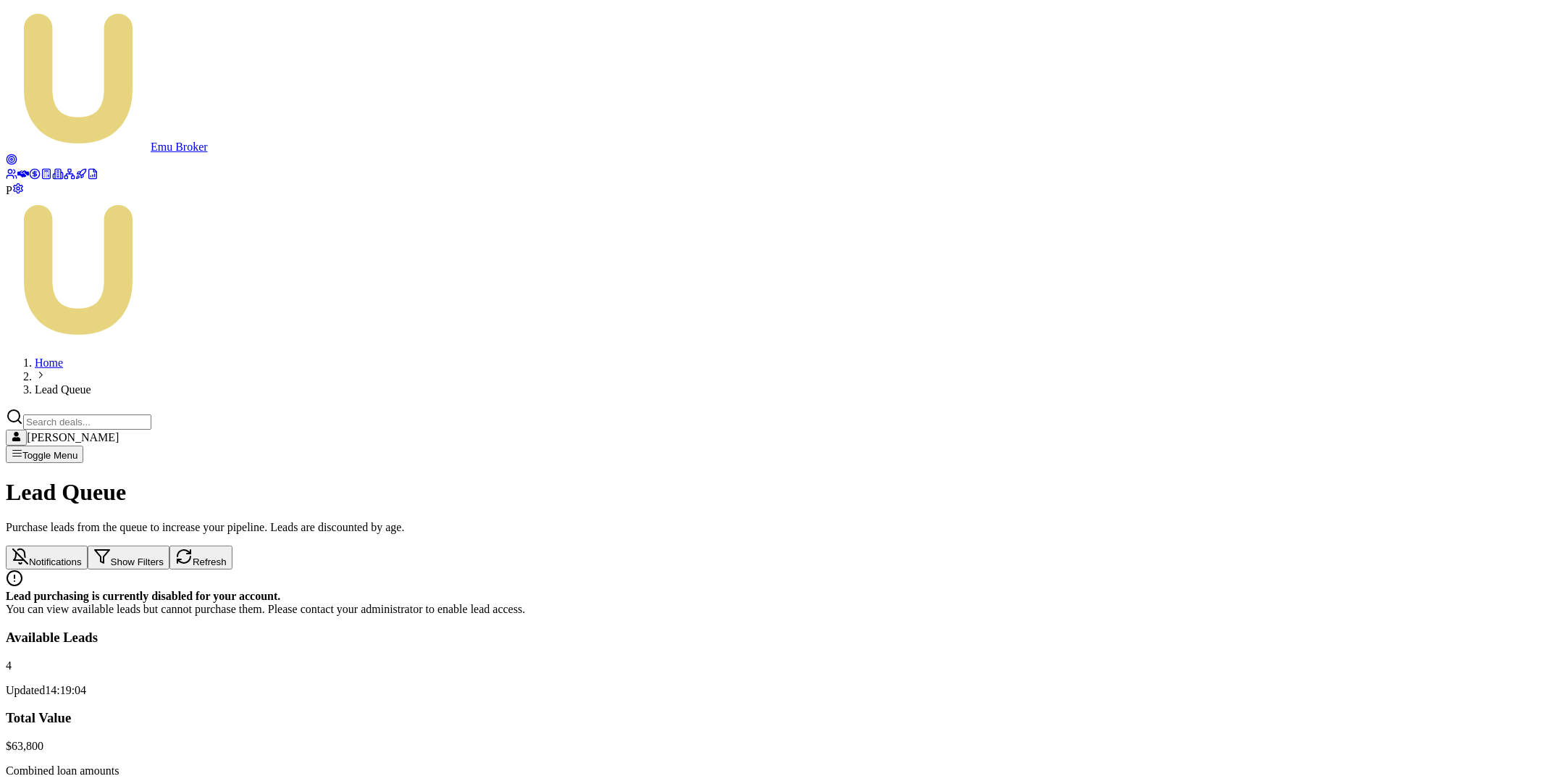
click at [19, 171] on icon at bounding box center [23, 175] width 12 height 8
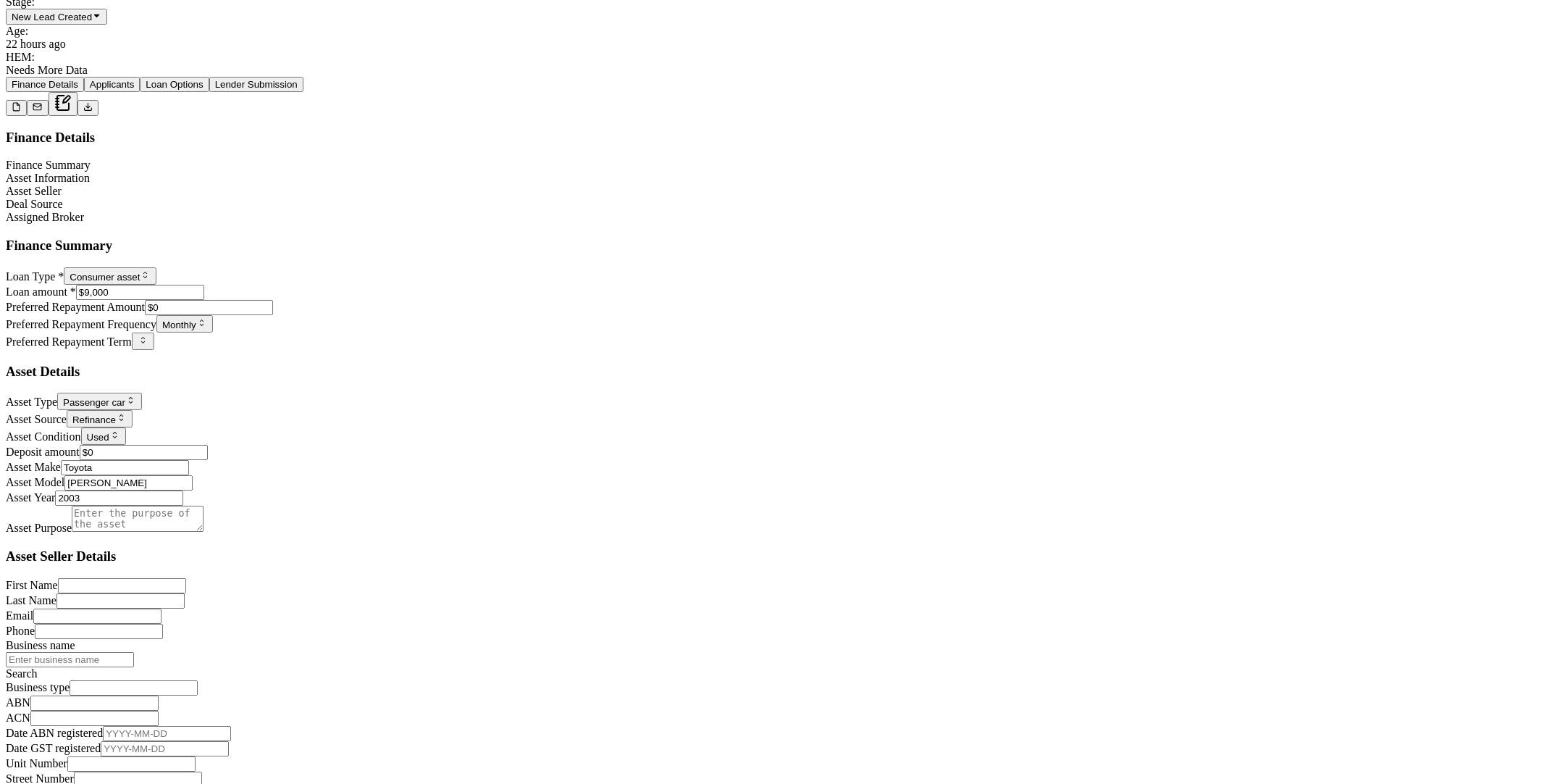
scroll to position [949, 0]
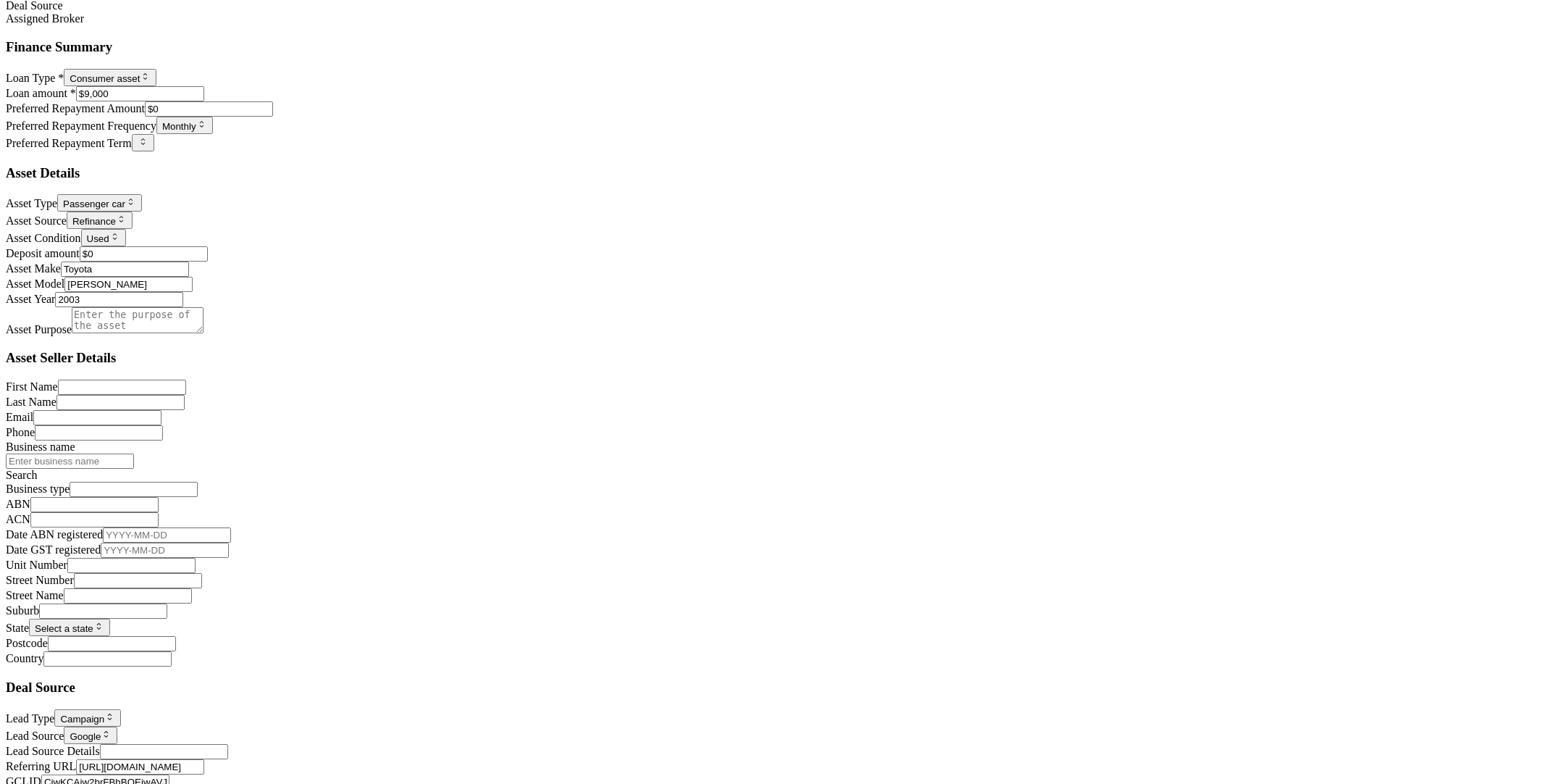
click at [470, 689] on html "Emu Broker P Deals View D-70JK8BRIT9 [PERSON_NAME] Toggle Menu Customer [PERSON…" at bounding box center [772, 11] width 1544 height 1920
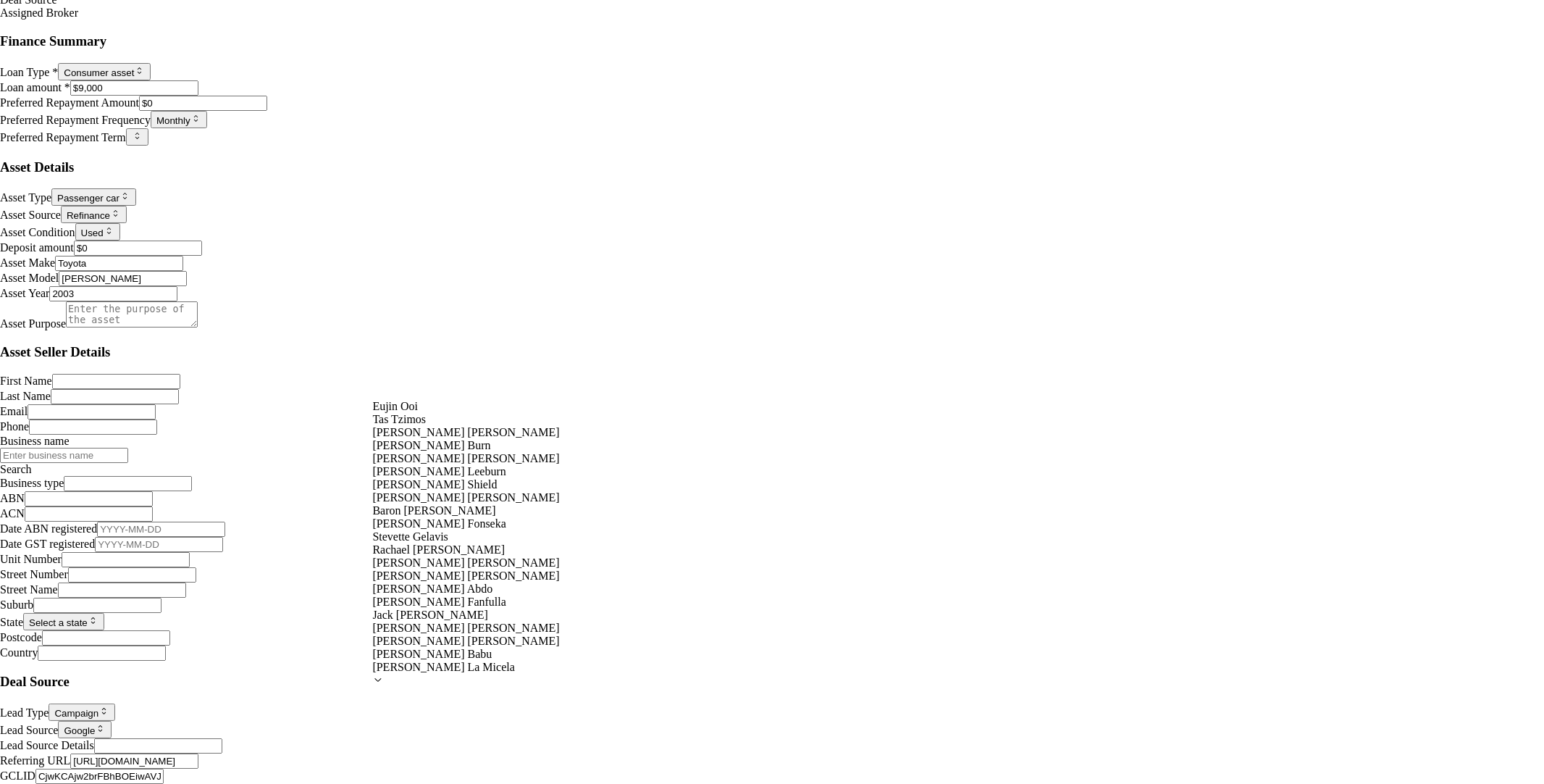
select select "U-NHCDP6WVWP"
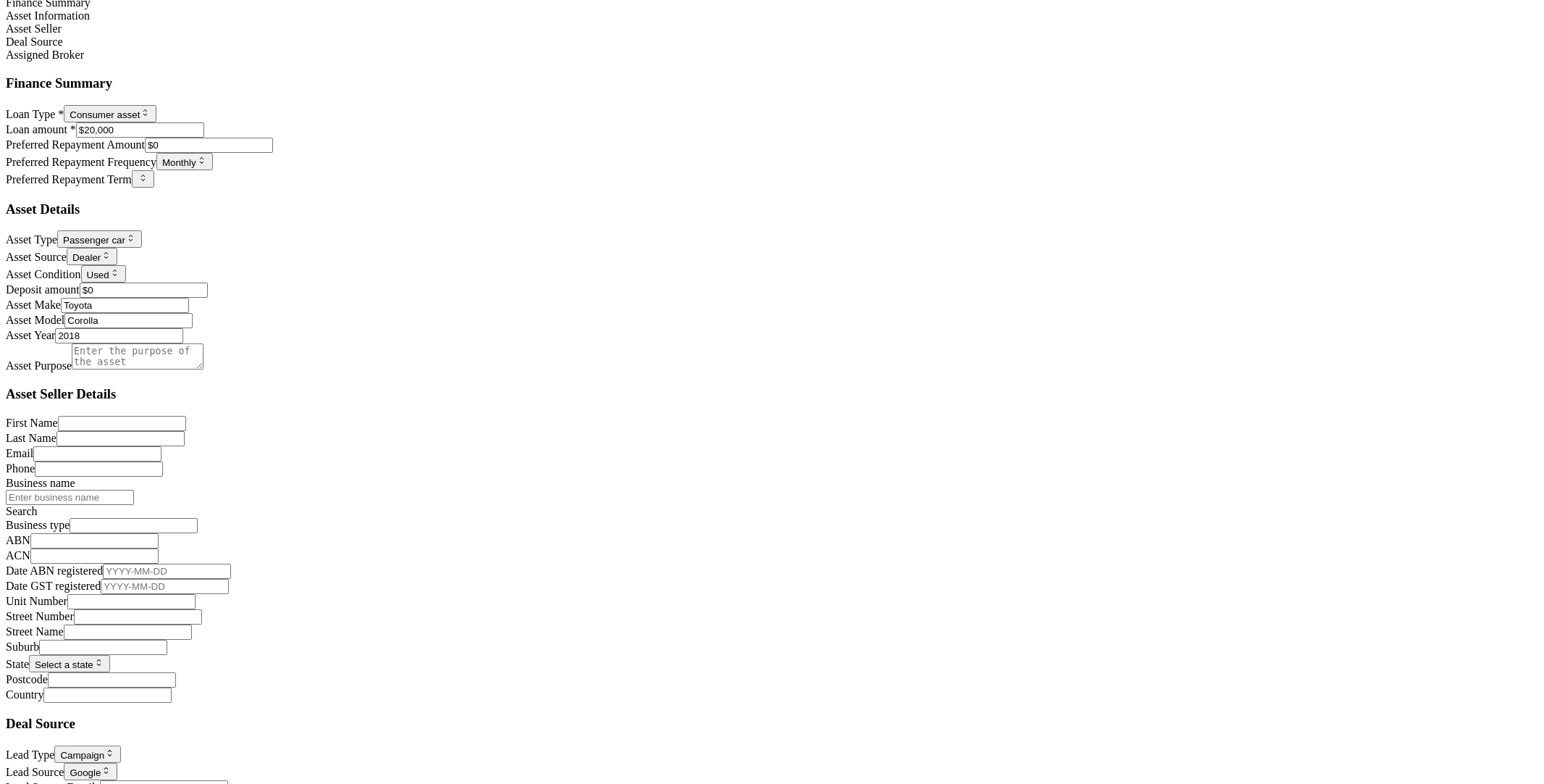
scroll to position [949, 0]
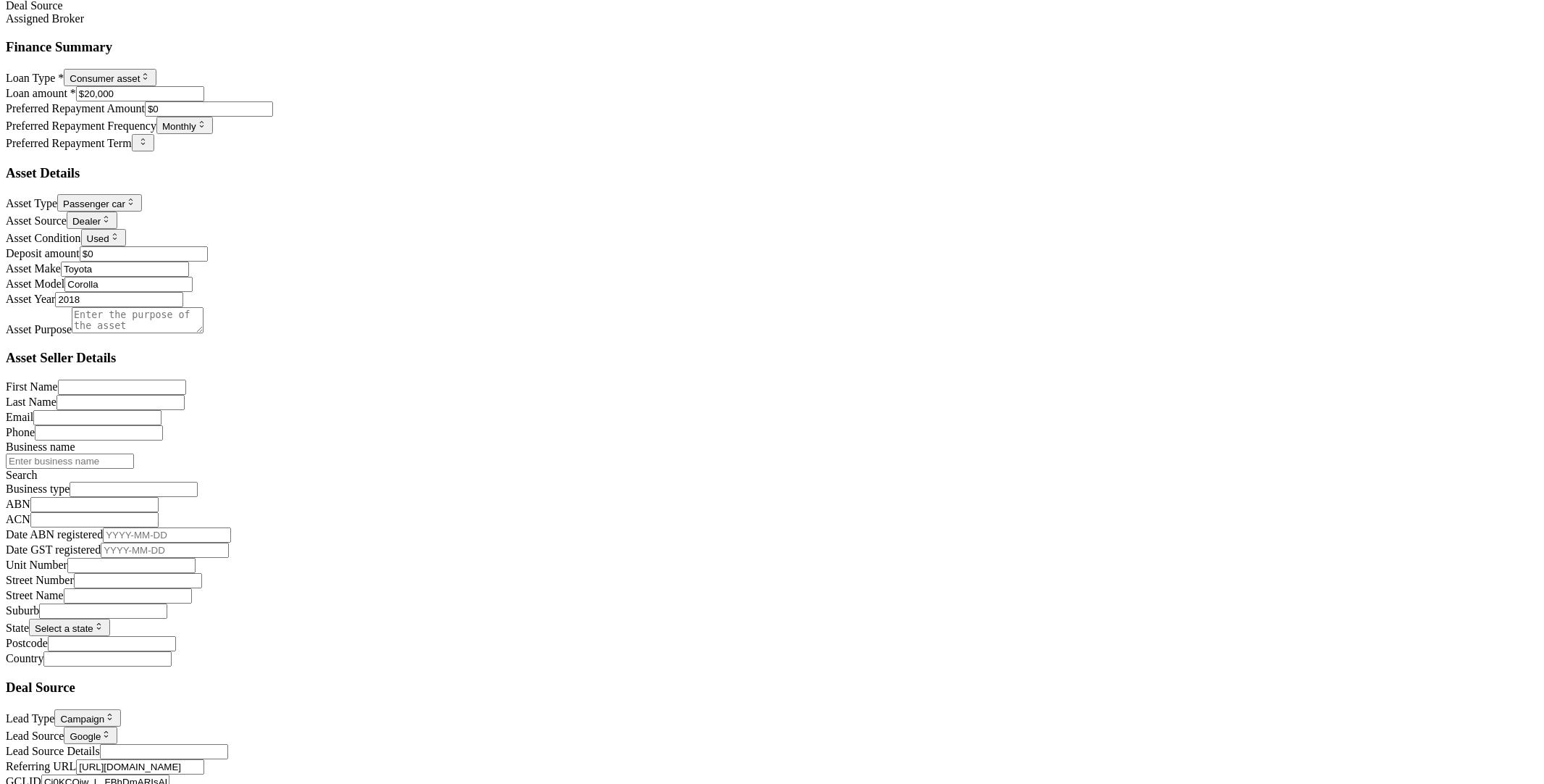
click at [464, 682] on html "Emu Broker P Deals View D-5R47QBCJU6 [PERSON_NAME] Toggle Menu Customer [PERSON…" at bounding box center [772, 11] width 1544 height 1920
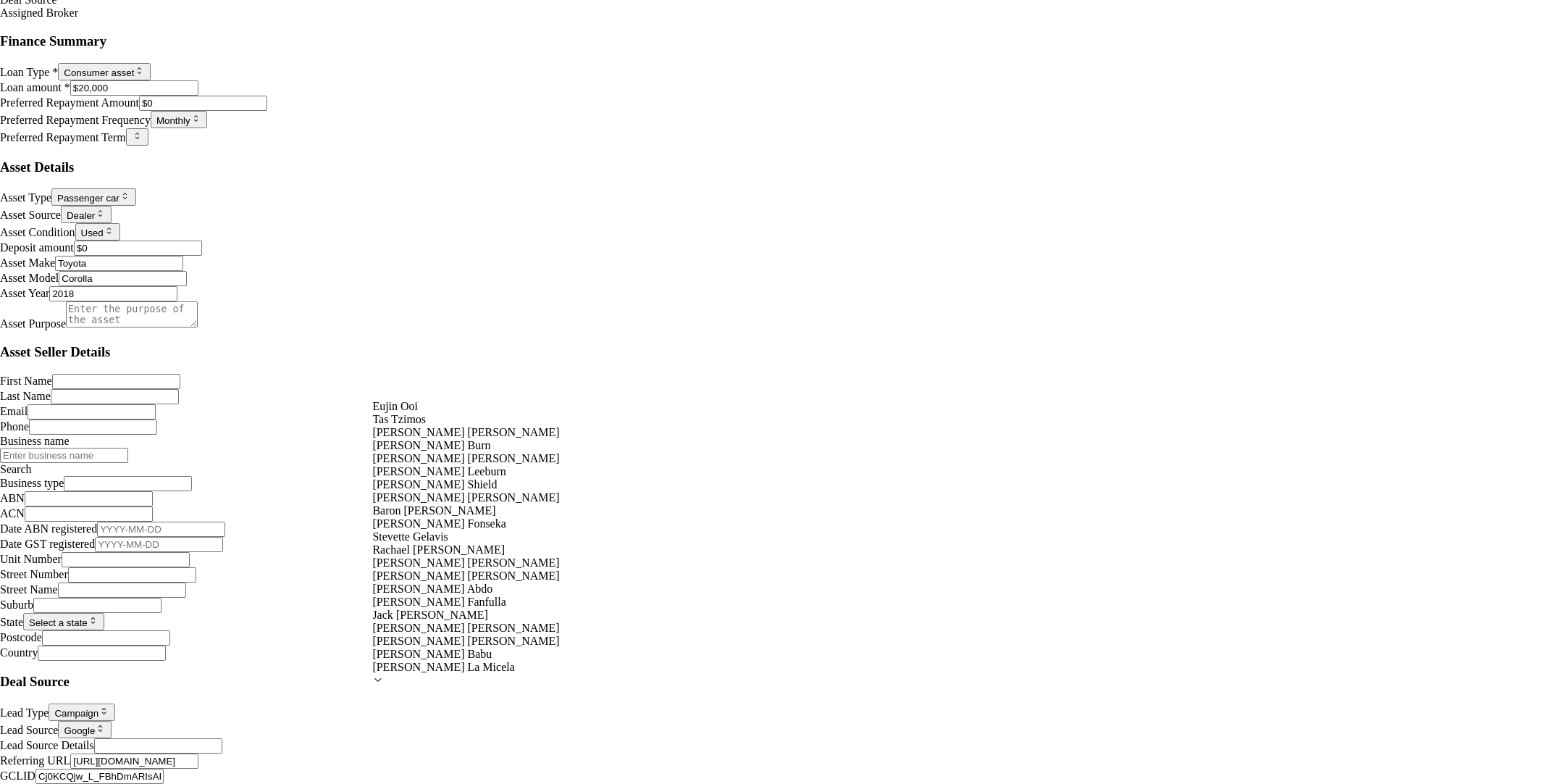
select select "U-NHCDP6WVWP"
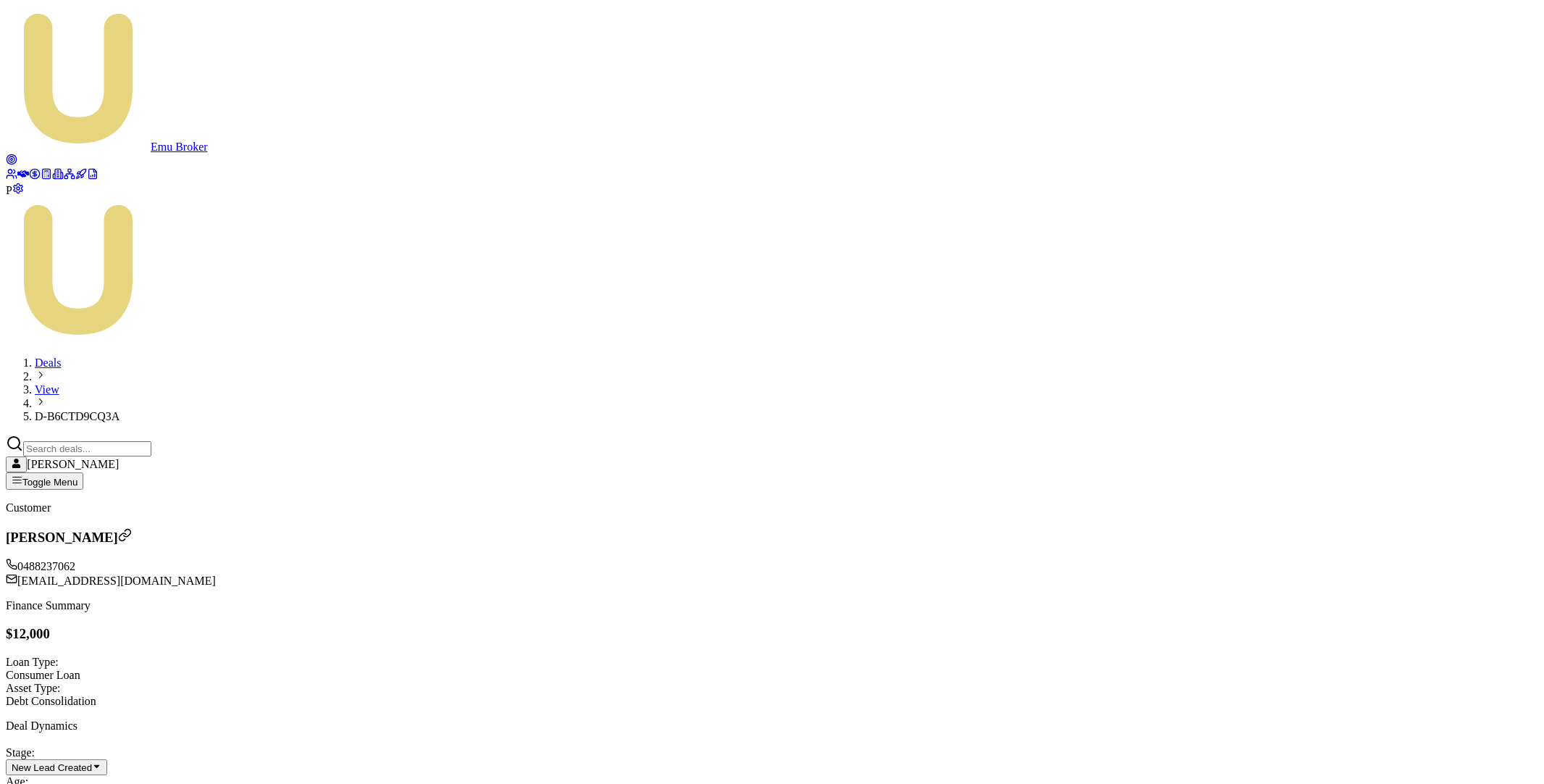
scroll to position [57, 0]
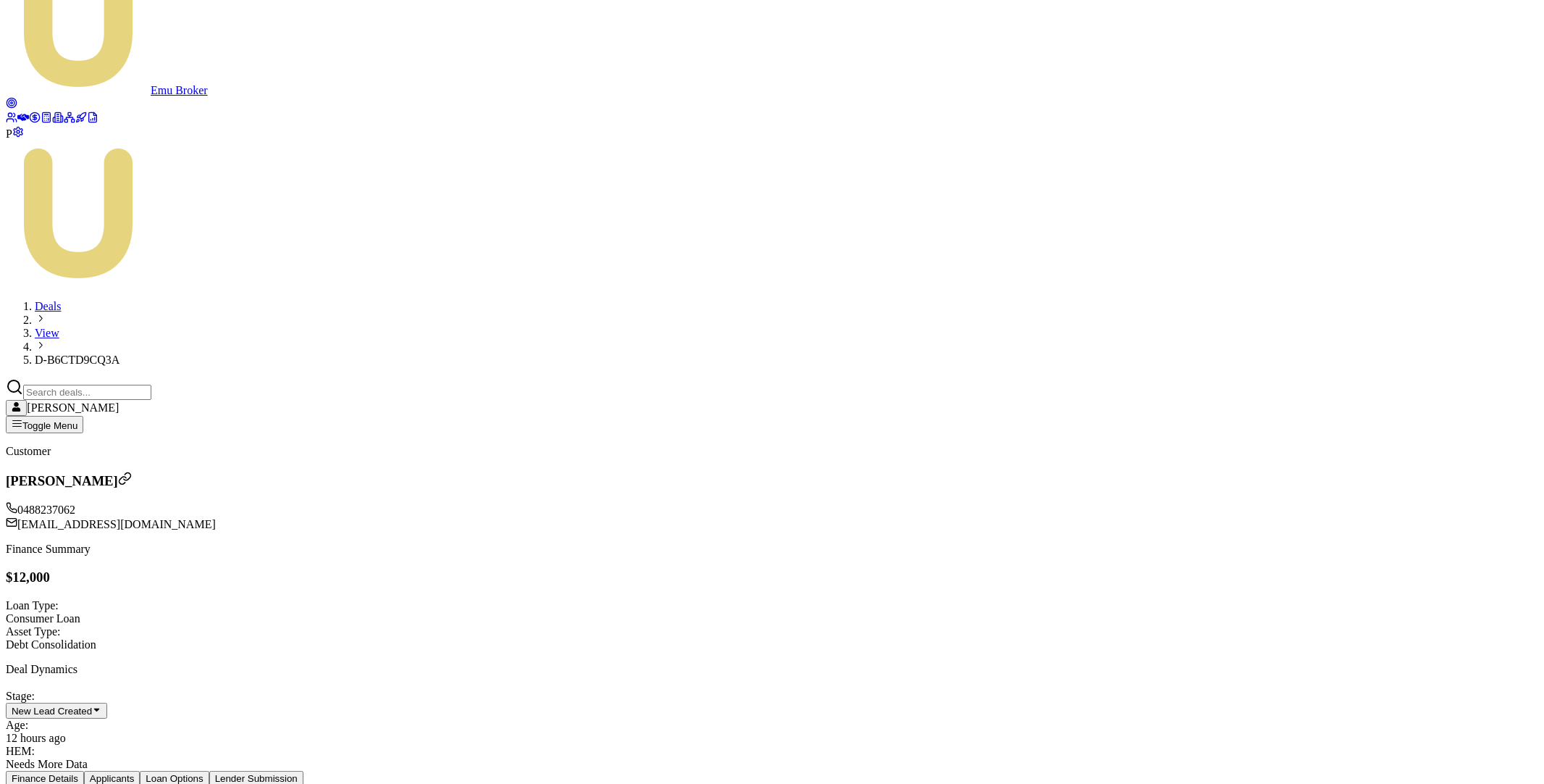
click at [488, 691] on html "Emu Broker P Deals View D-B6CTD9CQ3A [PERSON_NAME] Toggle Menu Customer [PERSON…" at bounding box center [772, 580] width 1544 height 1274
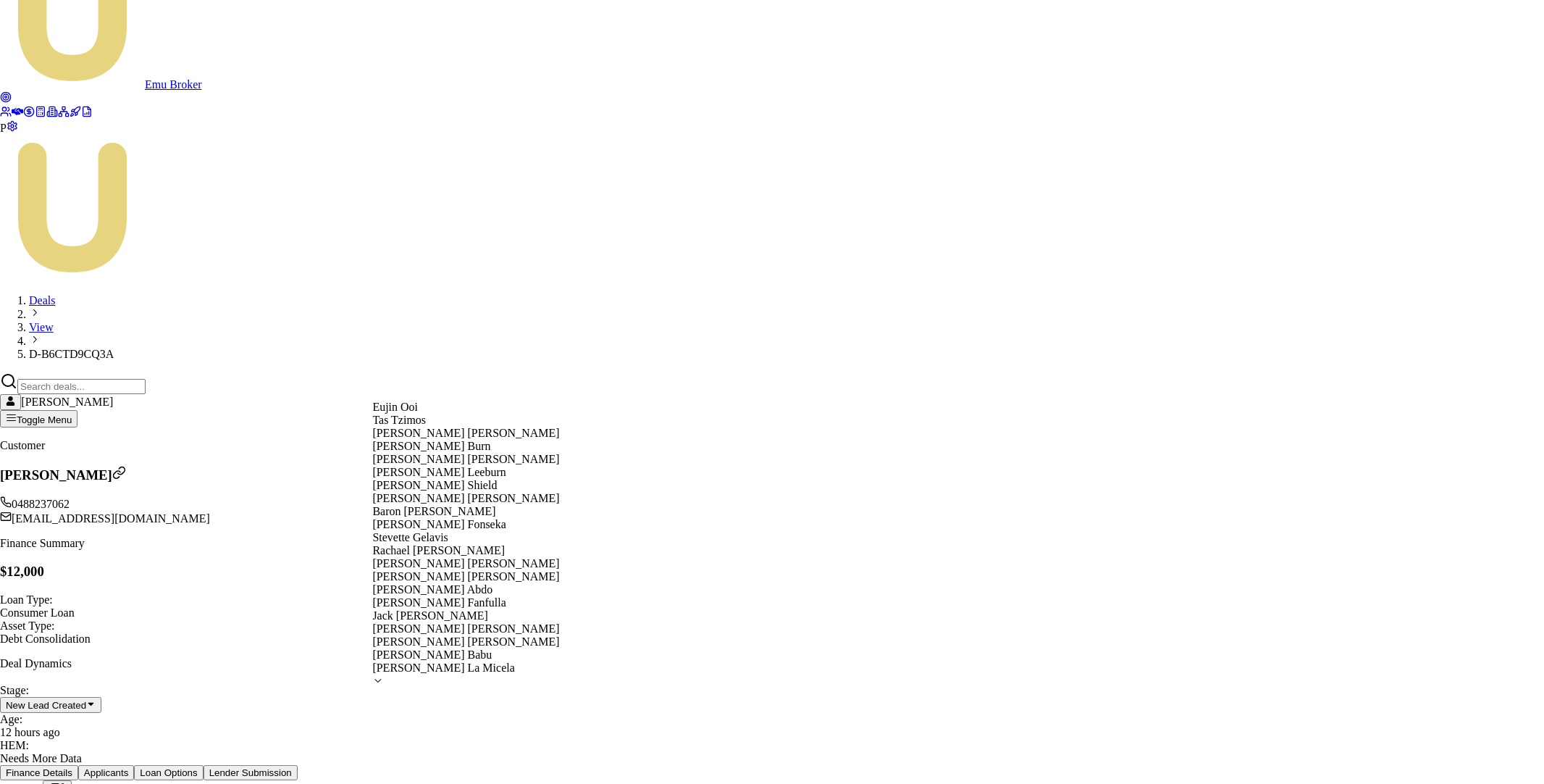
select select "U-NHCDP6WVWP"
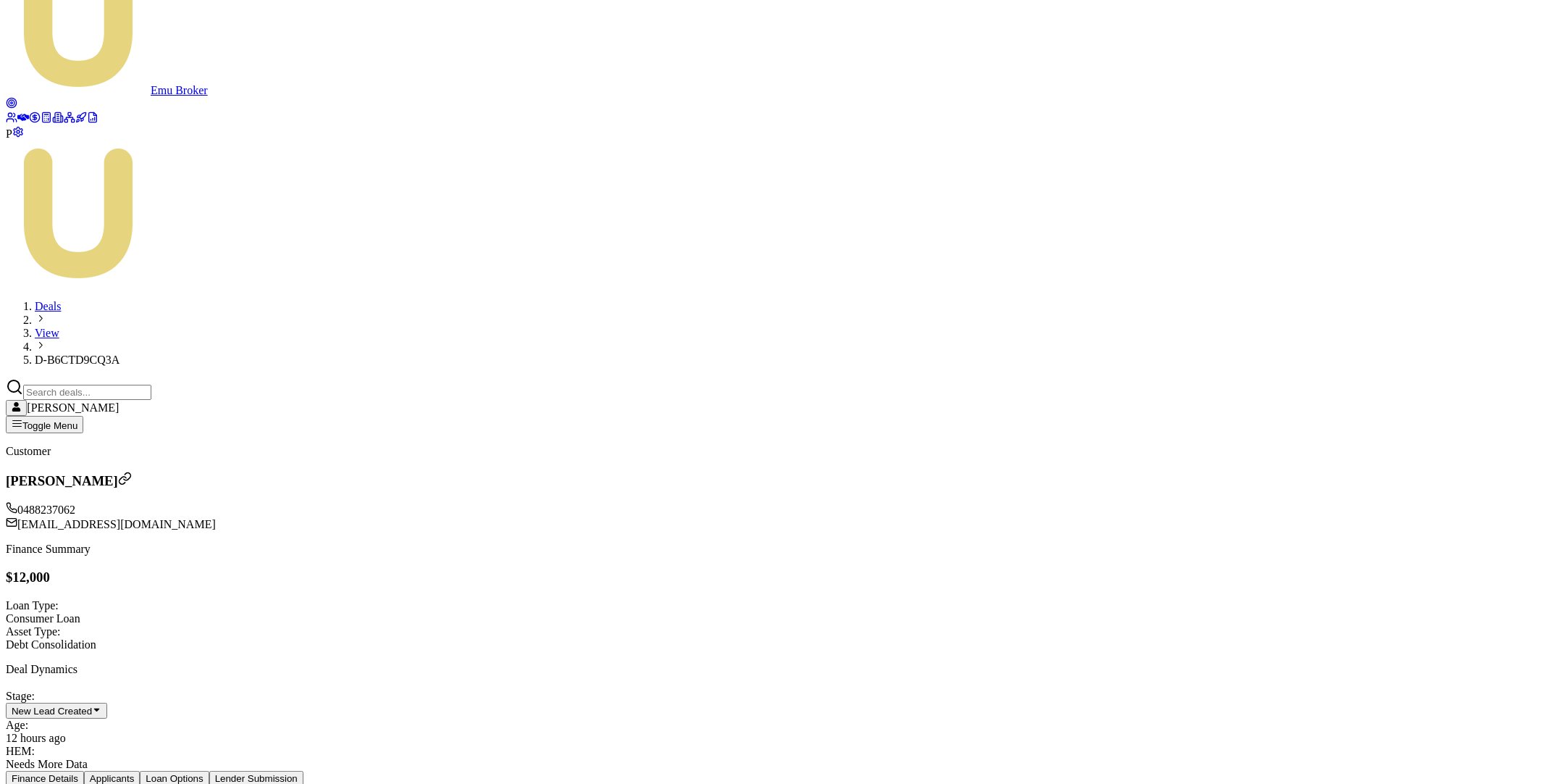
click at [17, 125] on link at bounding box center [23, 119] width 12 height 13
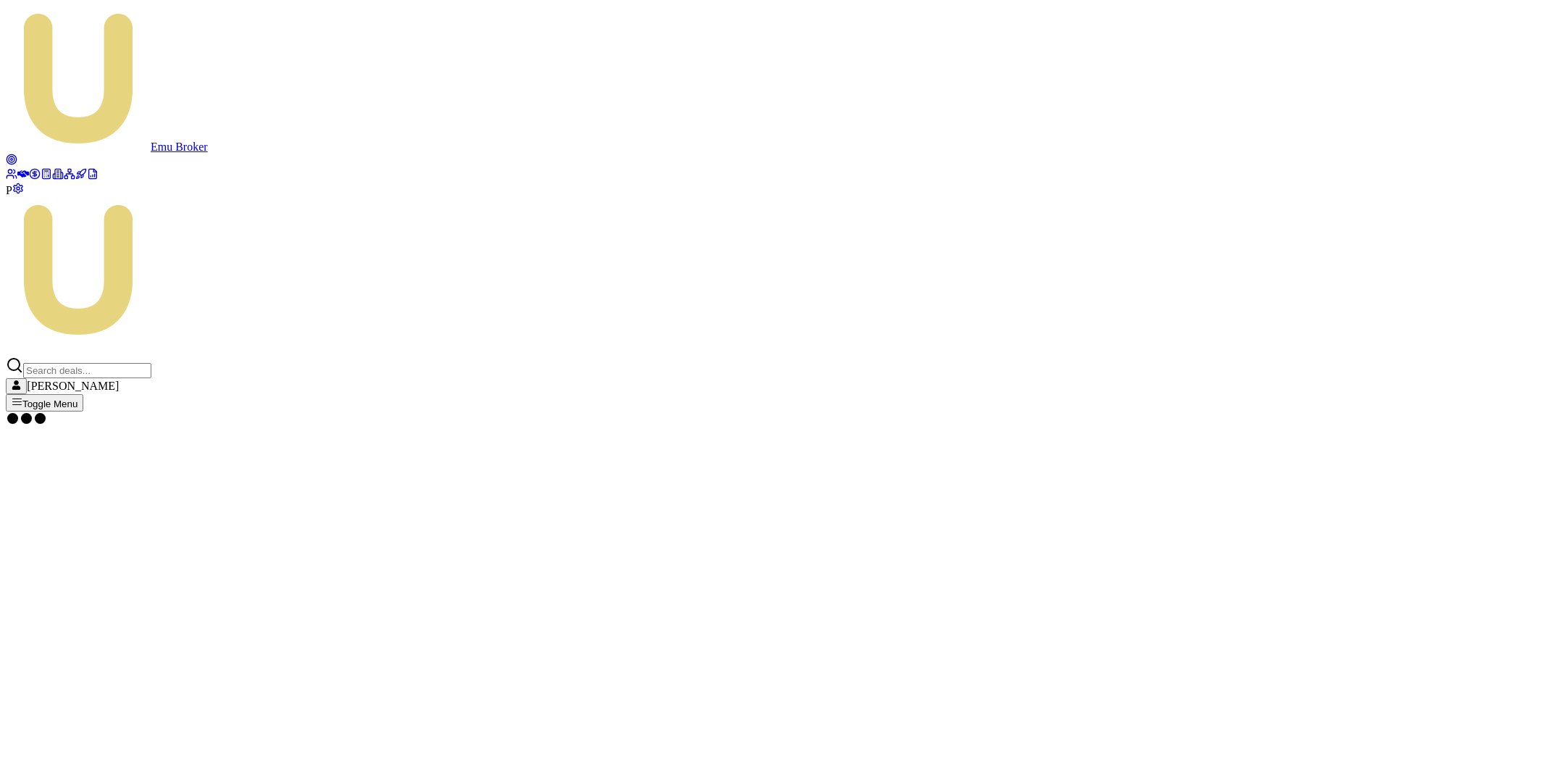
click at [71, 179] on rect at bounding box center [72, 177] width 3 height 3
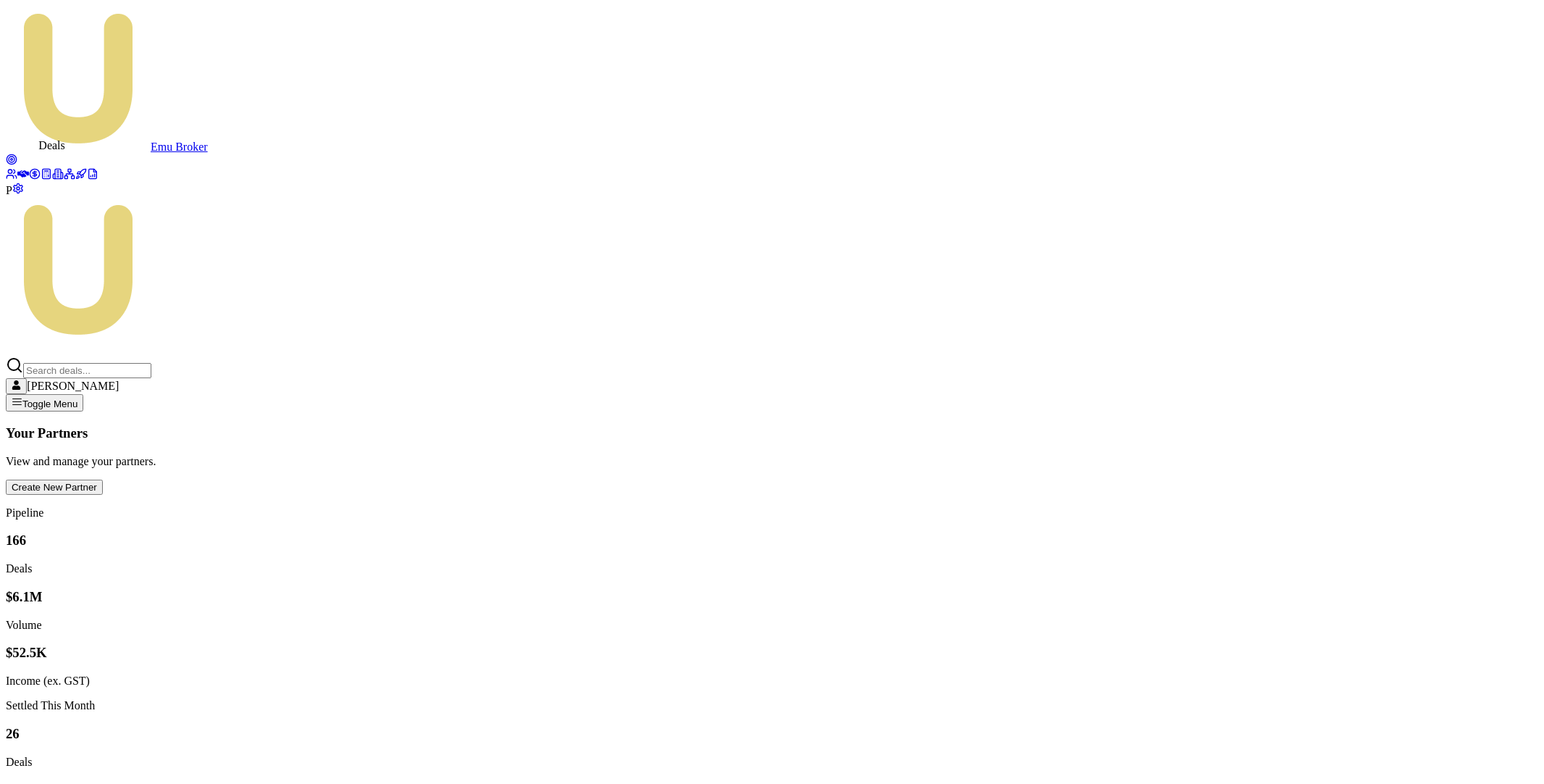
click at [23, 168] on icon at bounding box center [23, 174] width 12 height 12
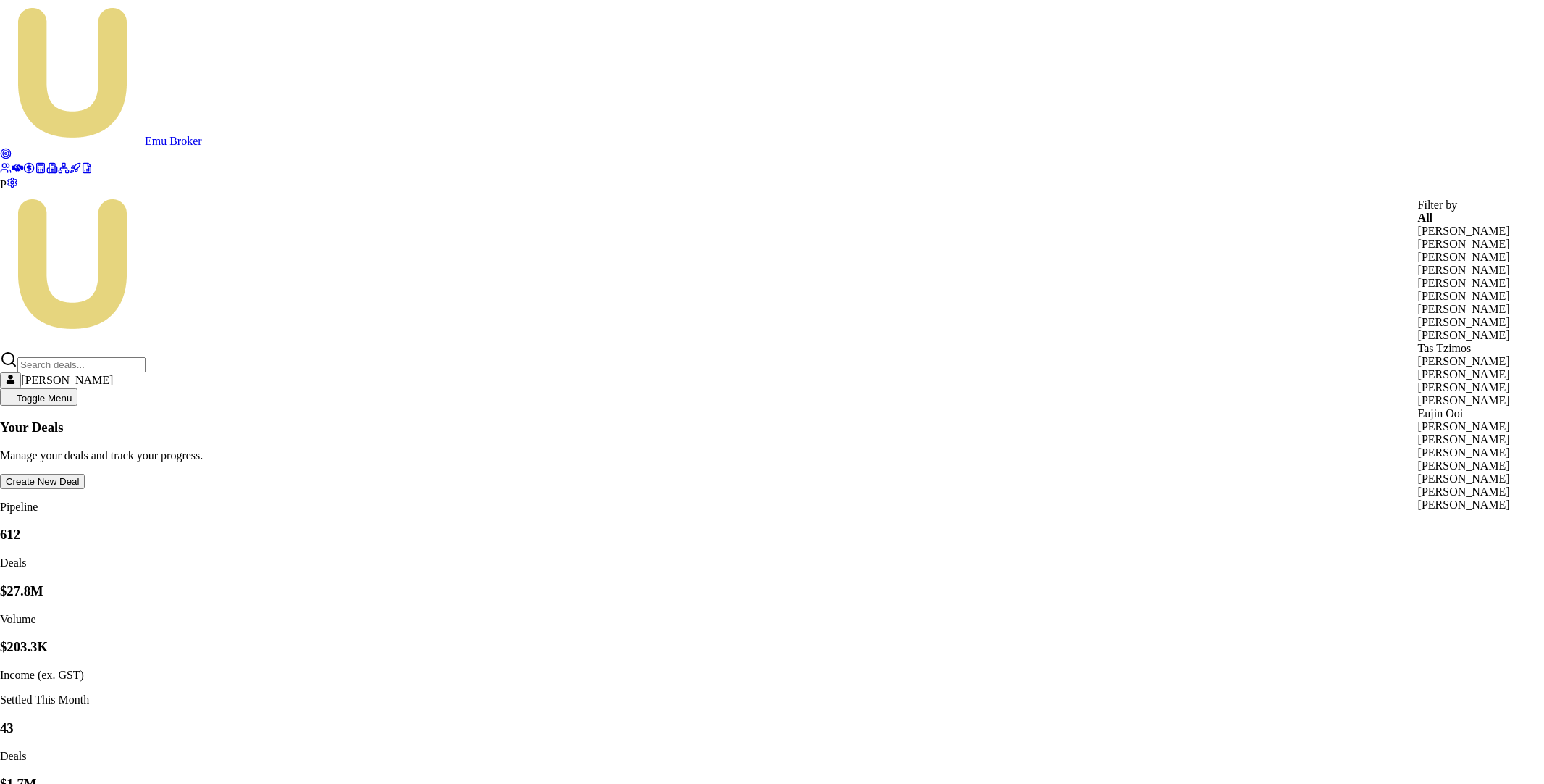
click at [1462, 407] on div "[PERSON_NAME]" at bounding box center [1464, 401] width 92 height 14
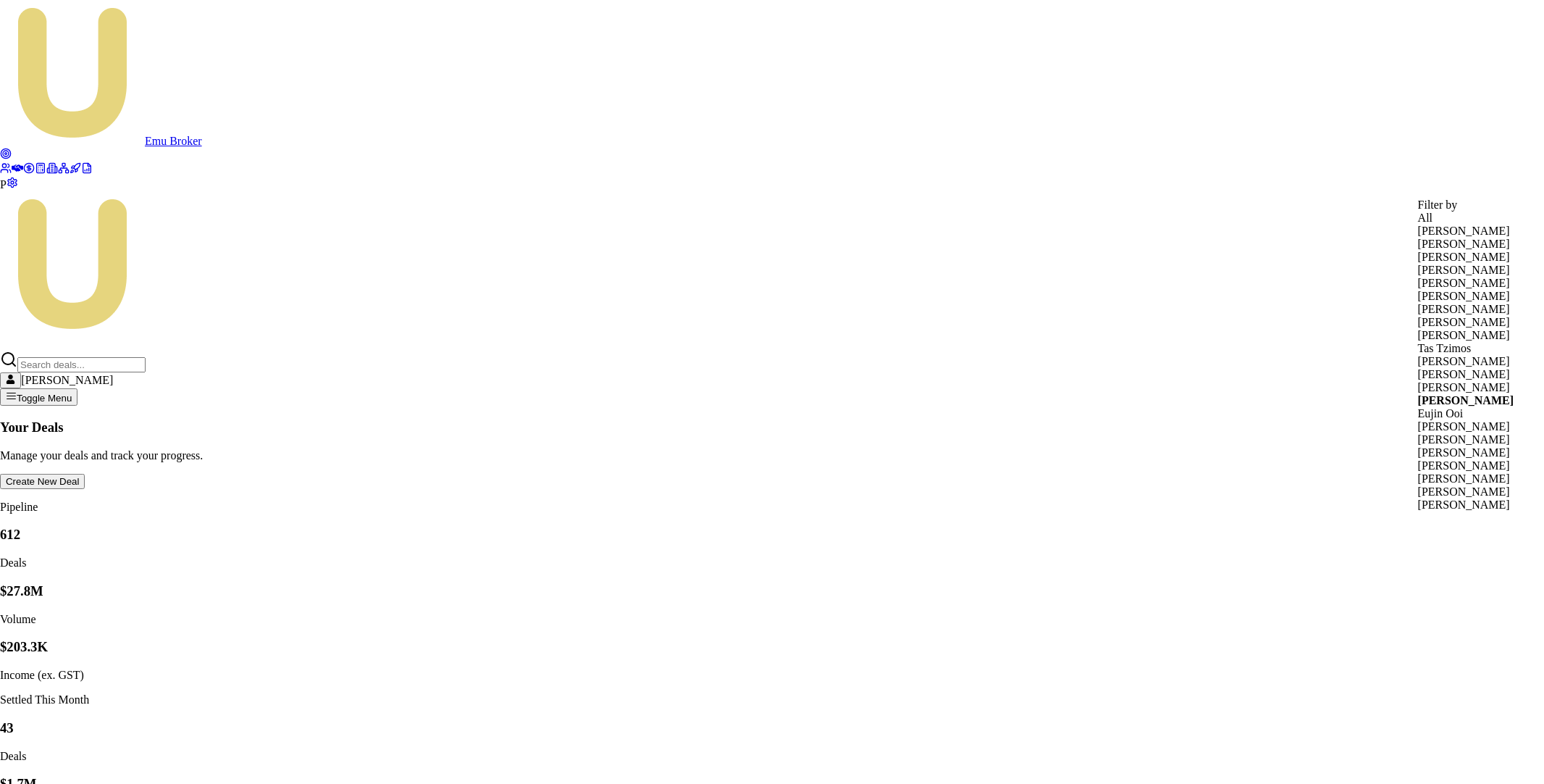
click at [1440, 225] on div "All" at bounding box center [1466, 218] width 95 height 14
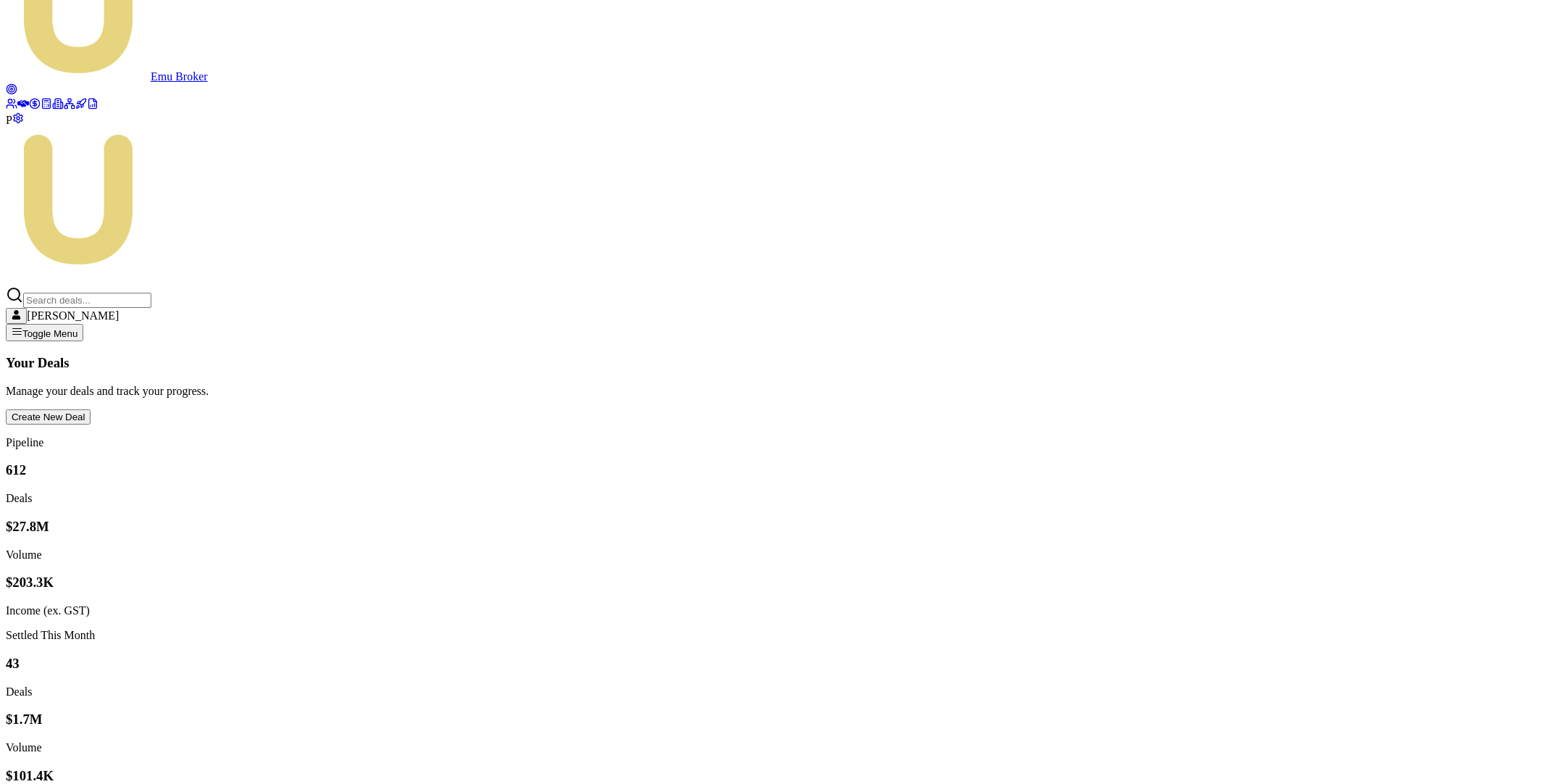
scroll to position [84, 0]
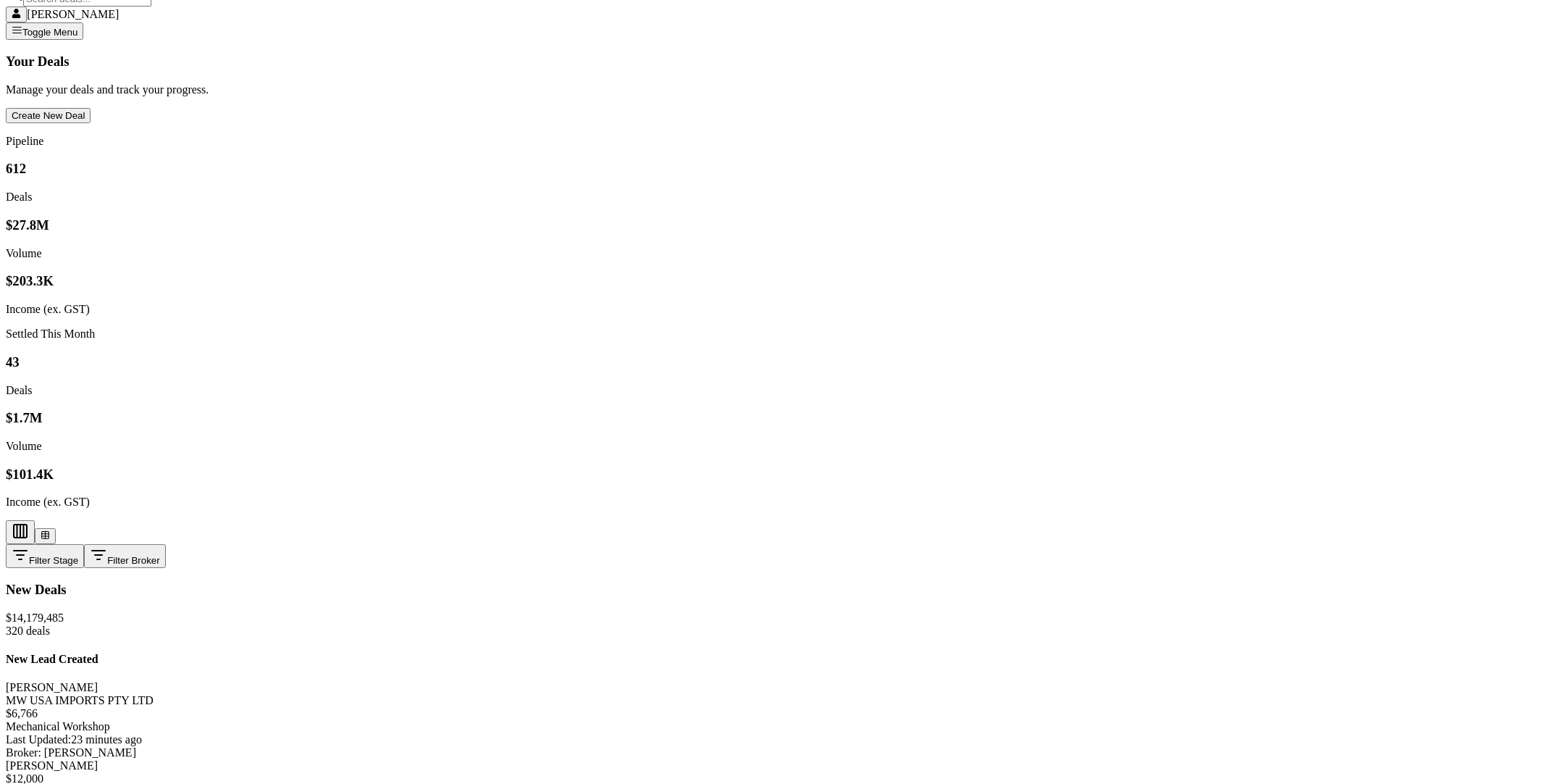
scroll to position [277, 0]
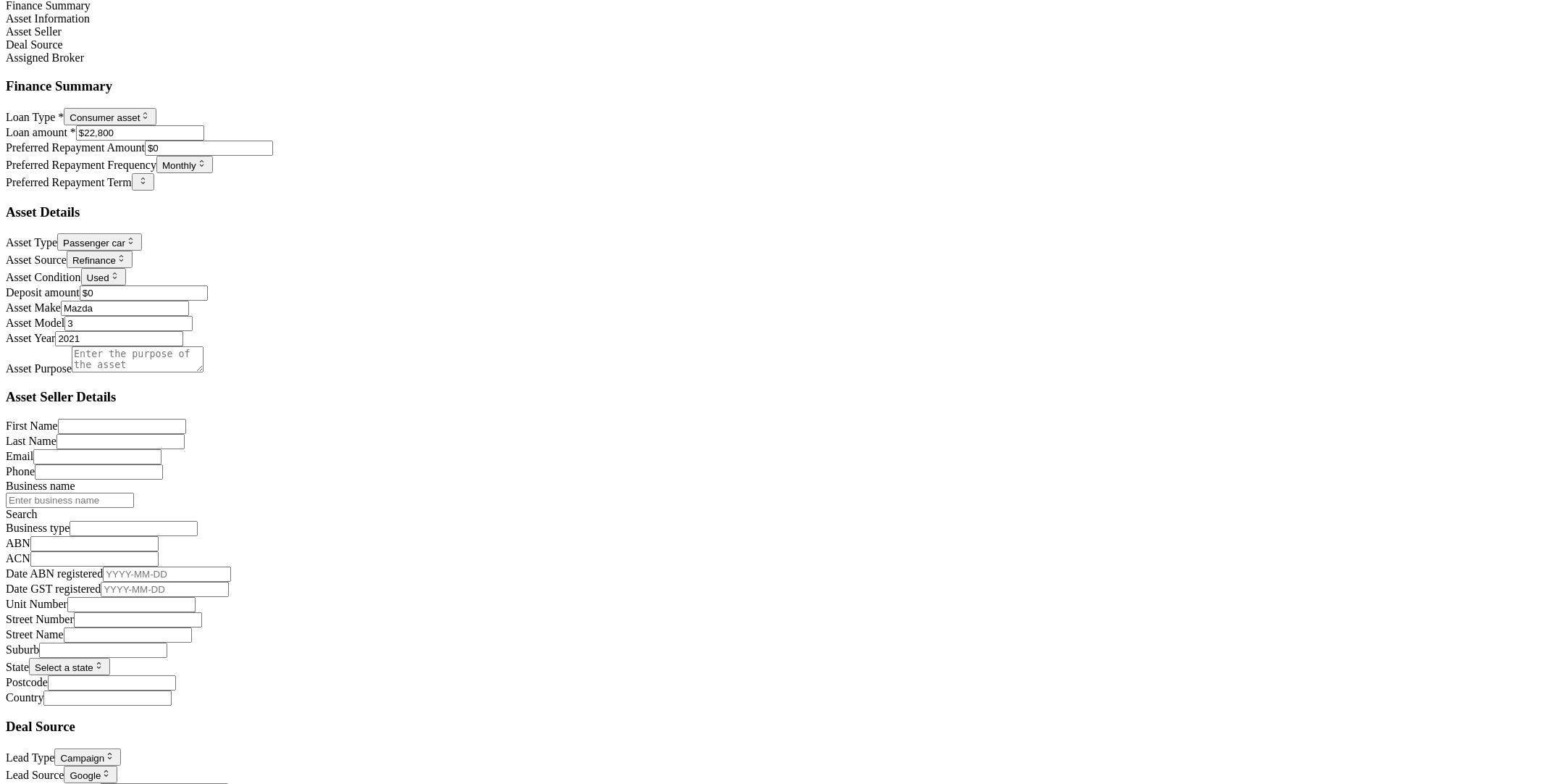
scroll to position [949, 0]
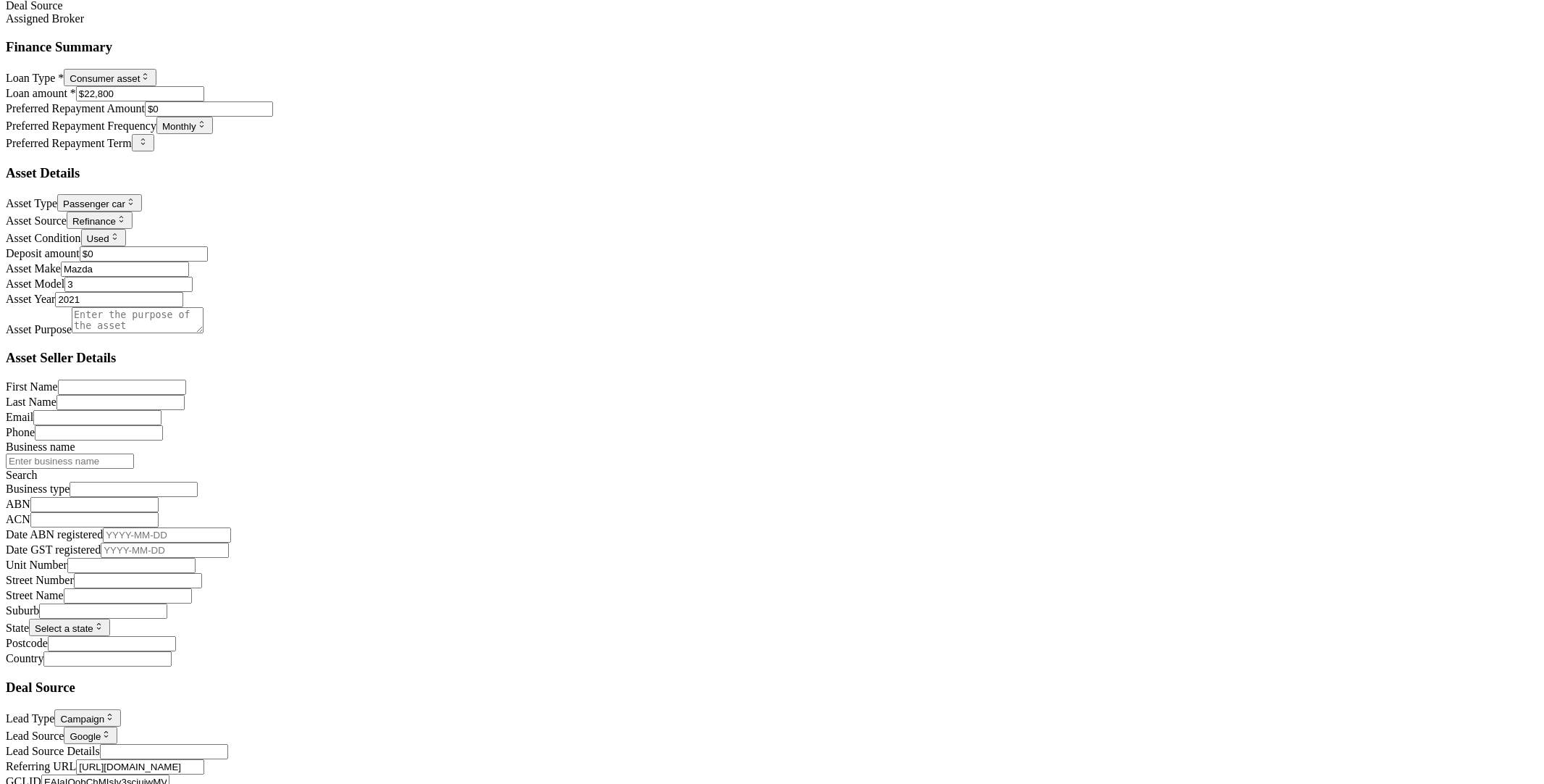
click at [440, 685] on html "Emu Broker P Deals View D-3Y48HANWJJ [PERSON_NAME] Toggle Menu Customer [PERSON…" at bounding box center [772, 11] width 1544 height 1920
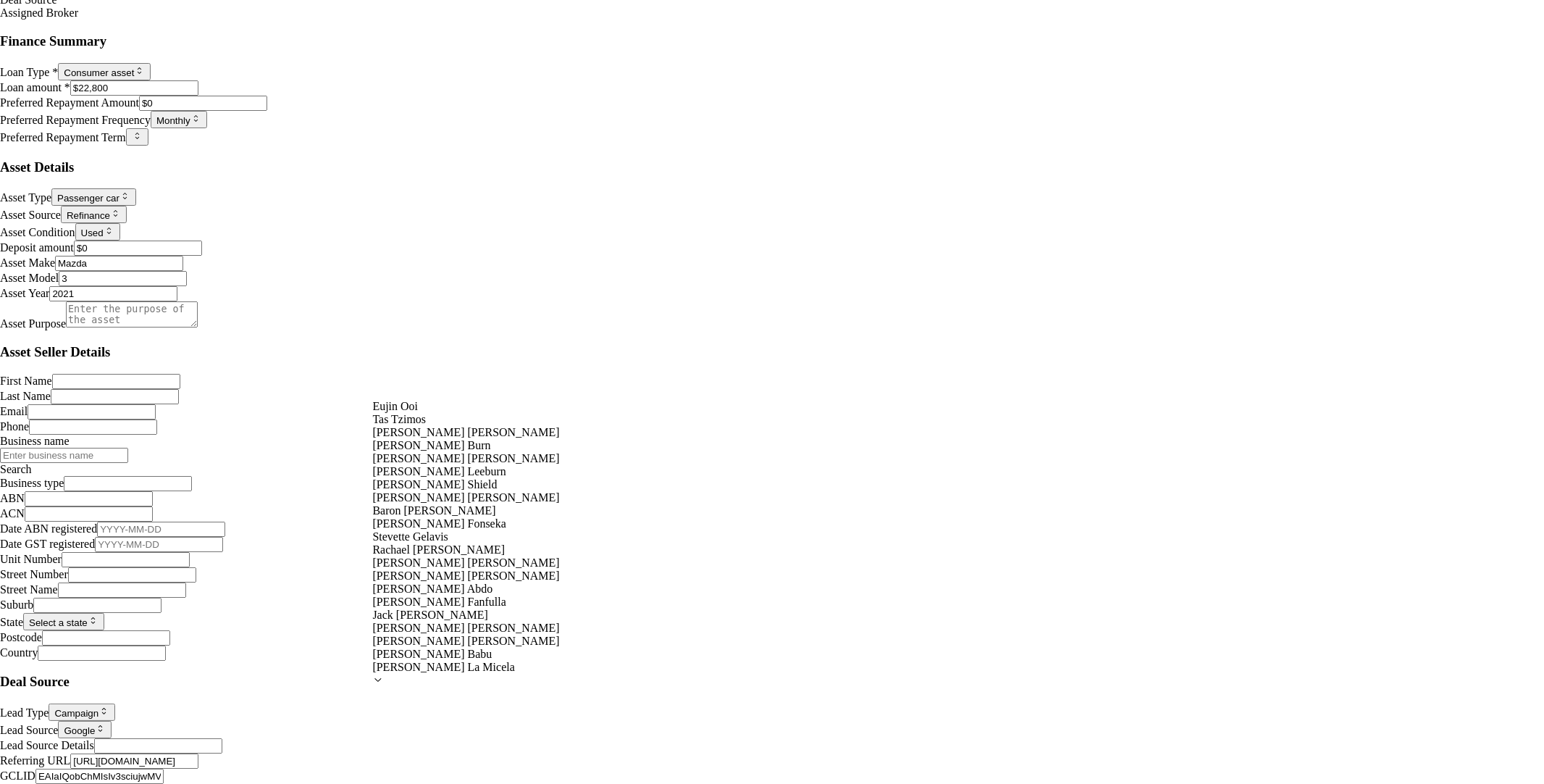
select select "U-NHCDP6WVWP"
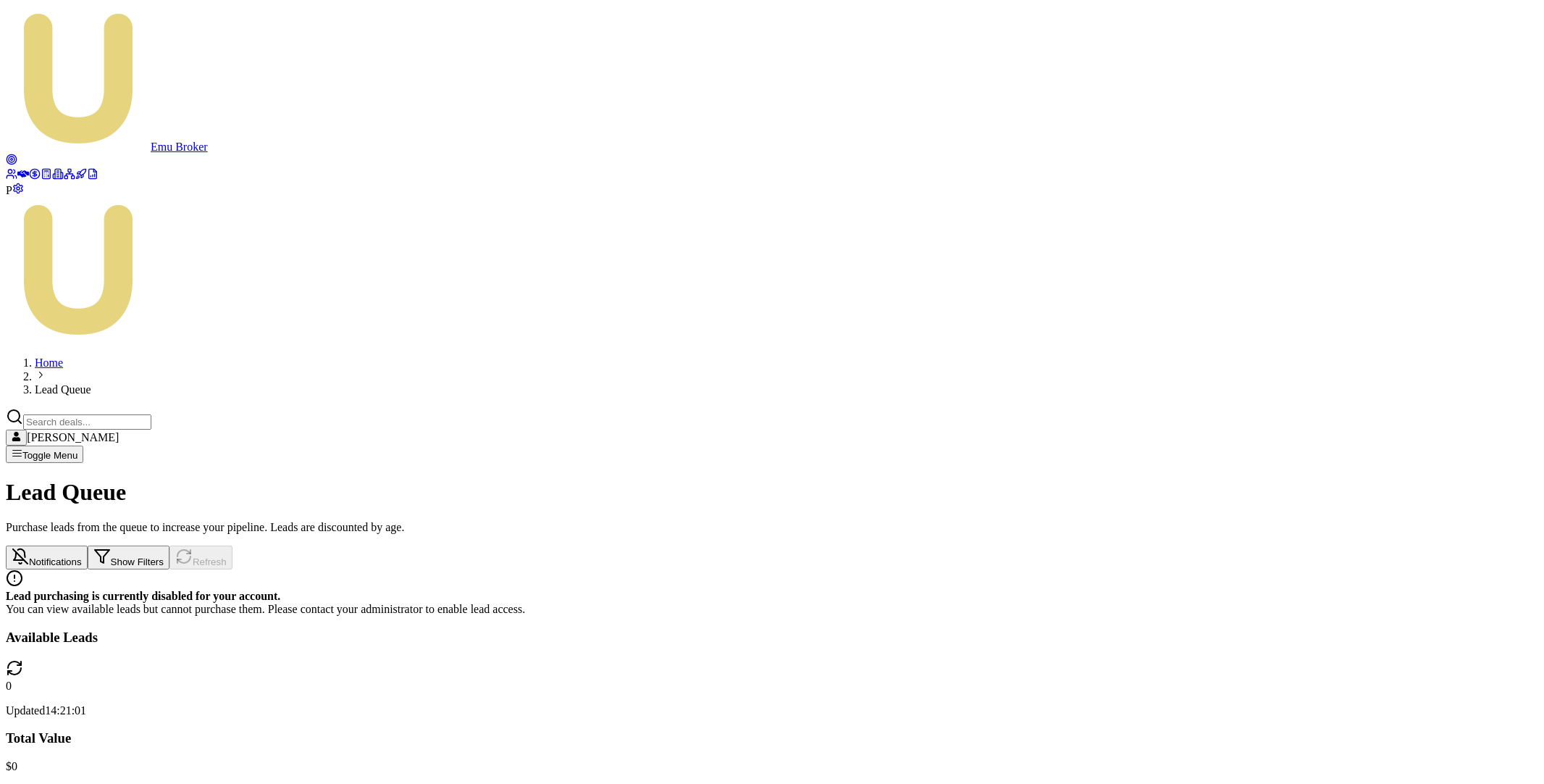
click at [30, 178] on circle at bounding box center [35, 174] width 10 height 10
click at [64, 179] on icon at bounding box center [69, 174] width 12 height 12
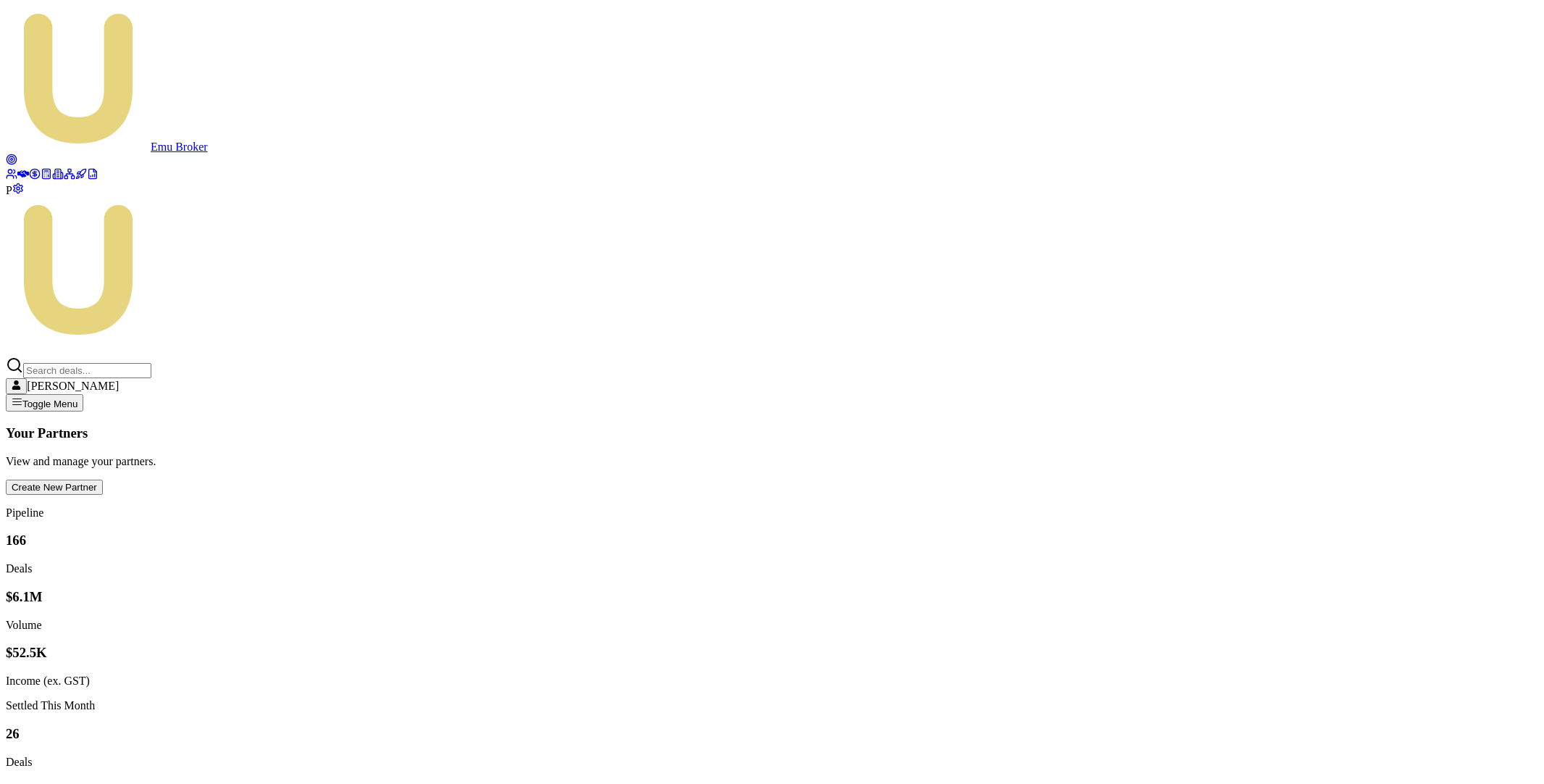
type input "ksa"
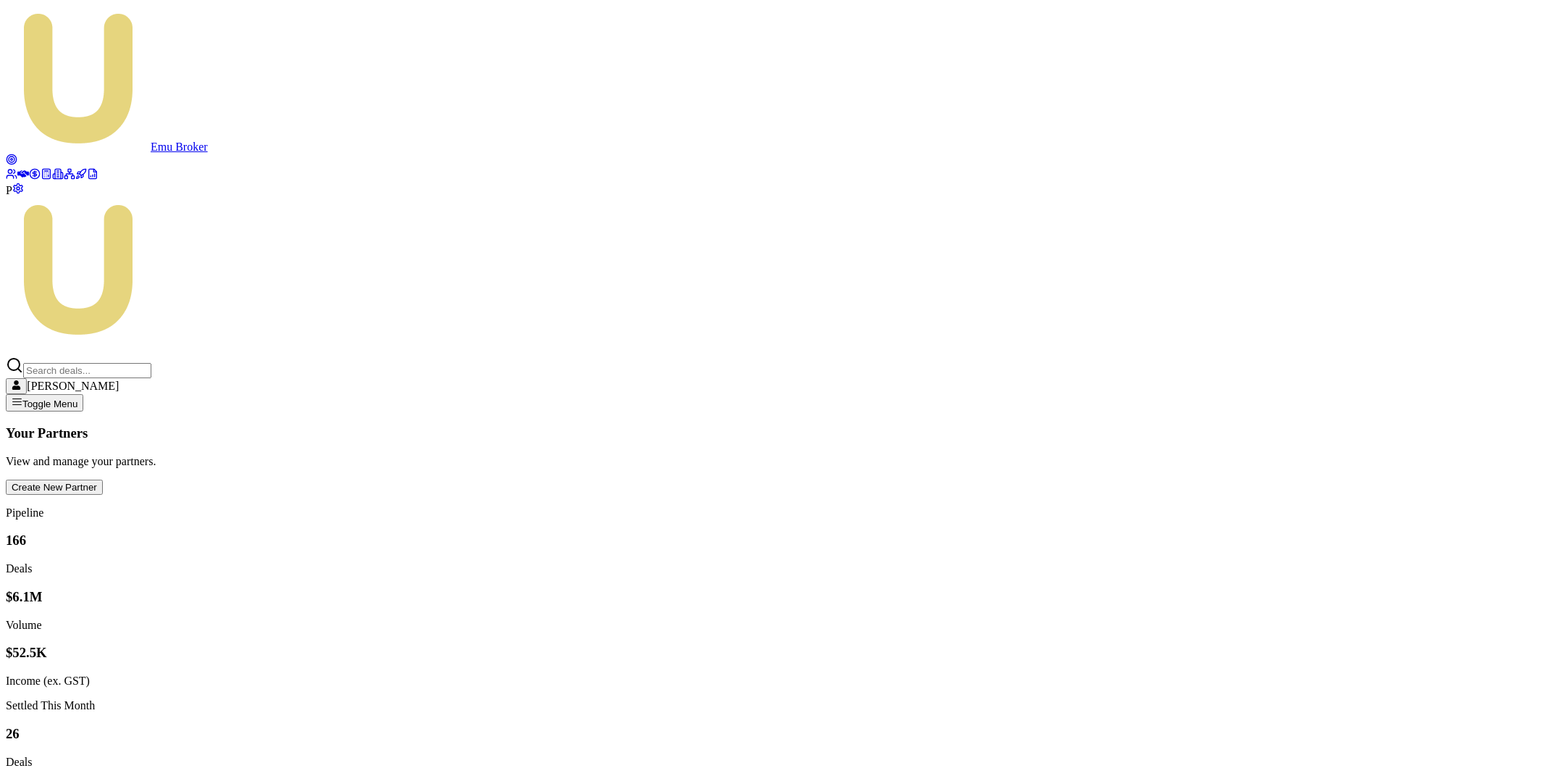
click at [13, 197] on span "P" at bounding box center [9, 190] width 7 height 13
click at [11, 170] on link at bounding box center [12, 176] width 12 height 13
click at [17, 170] on link at bounding box center [23, 176] width 12 height 13
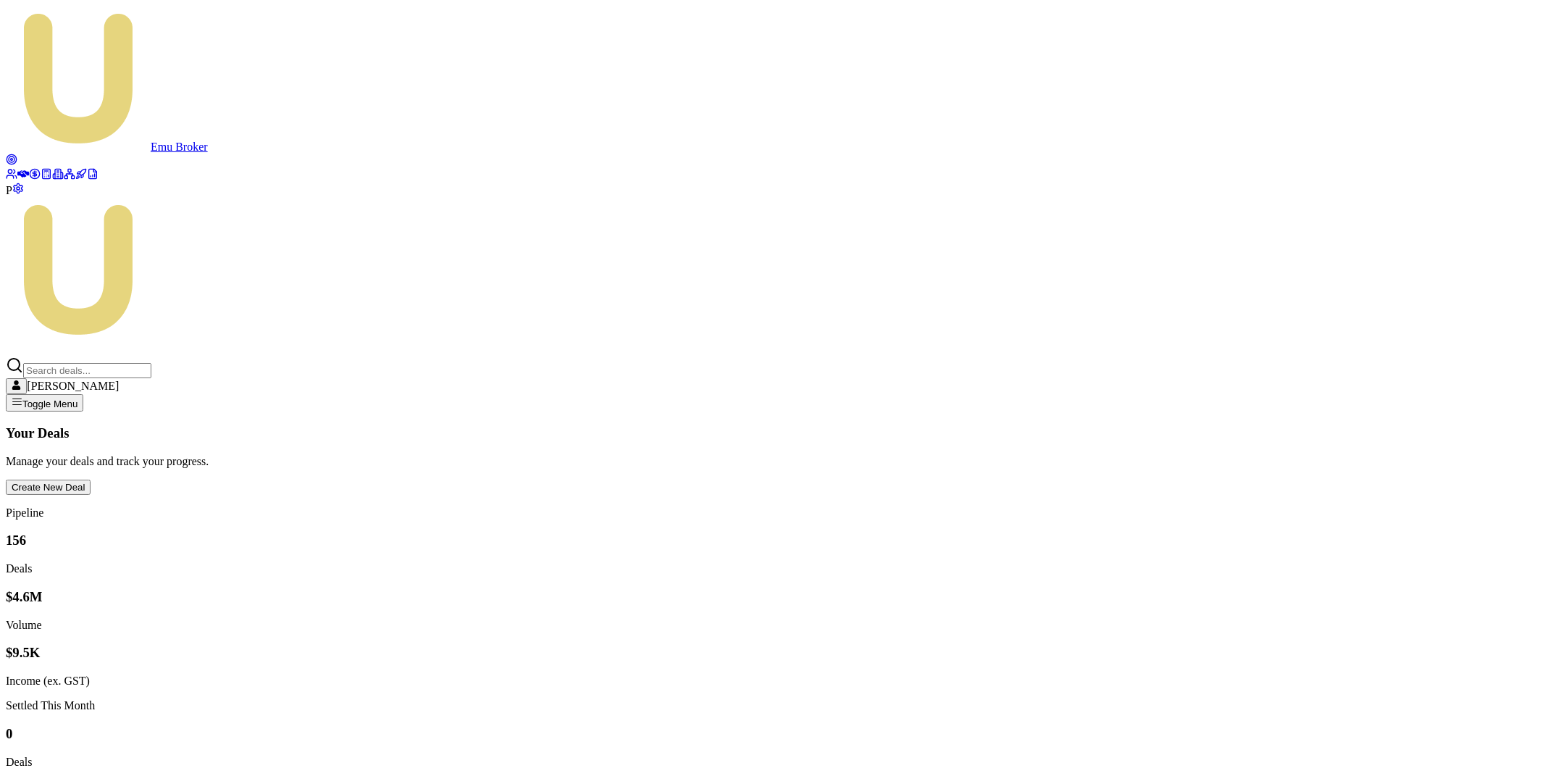
click at [13, 197] on span "P" at bounding box center [9, 190] width 7 height 13
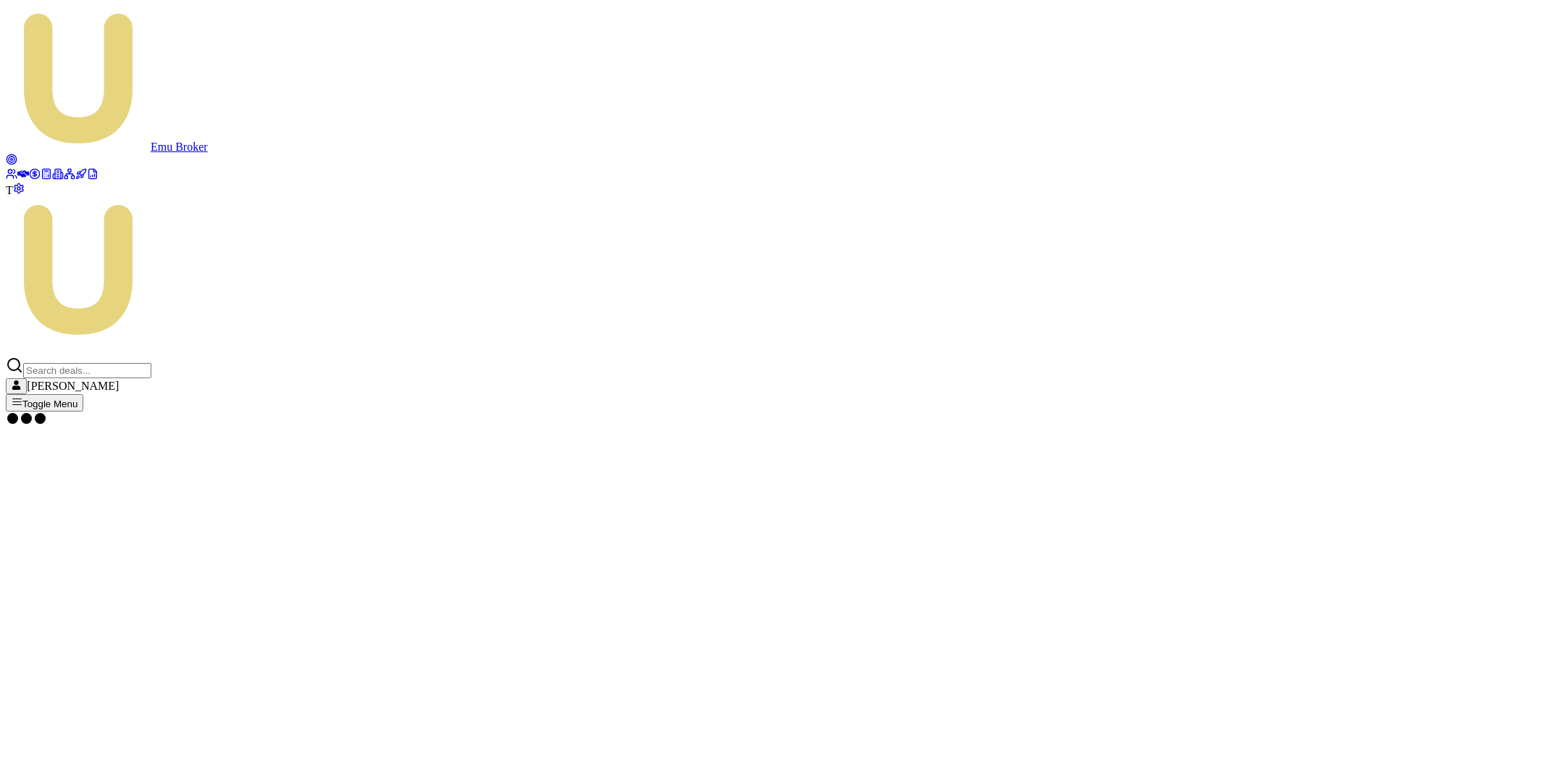
click at [14, 197] on span "T" at bounding box center [10, 190] width 8 height 13
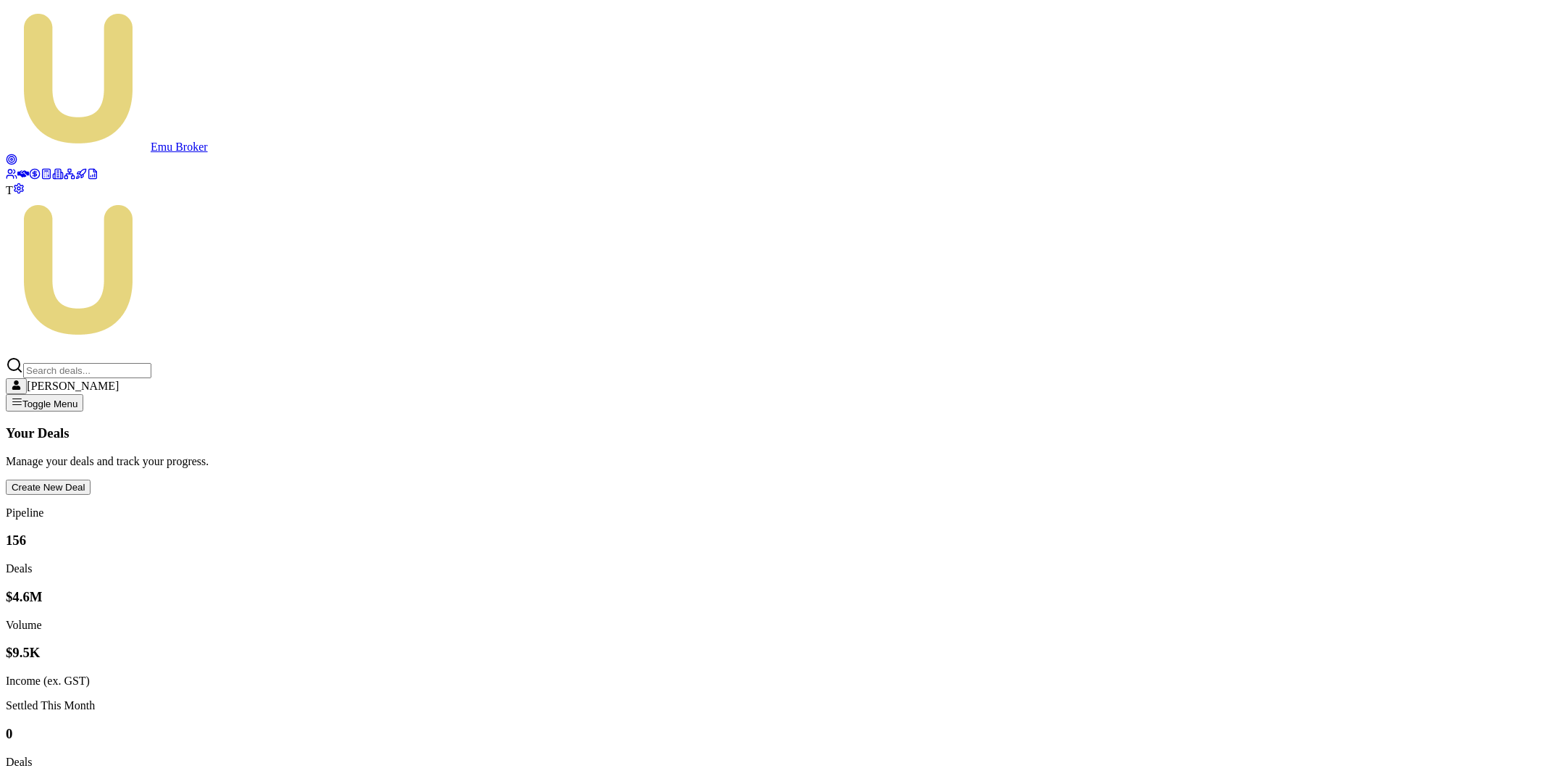
click at [14, 197] on span "T" at bounding box center [10, 190] width 8 height 13
click at [151, 363] on input "Search deals" at bounding box center [87, 370] width 128 height 15
paste input "D-5R47QBCJU6"
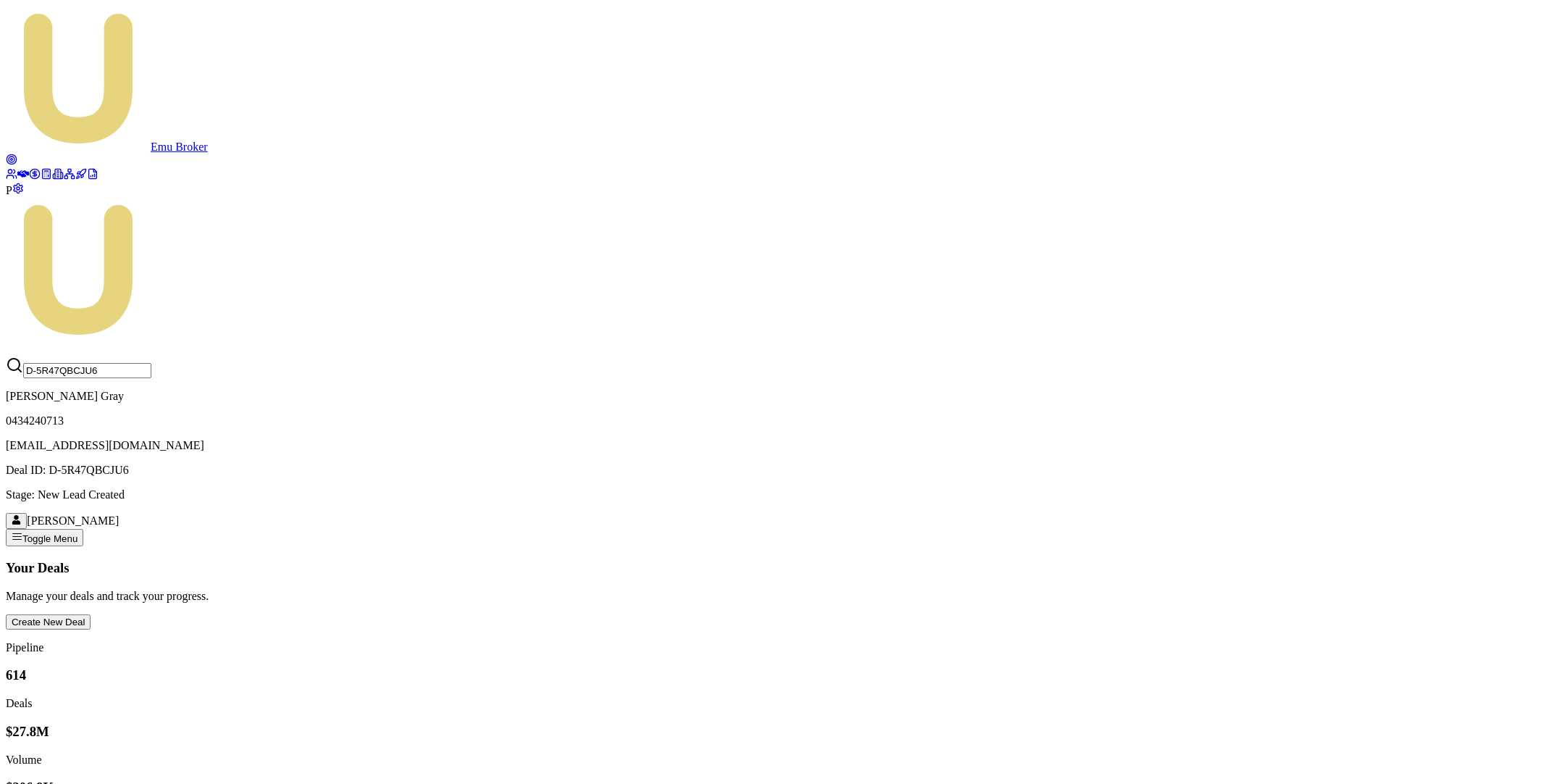
type input "D-5R47QBCJU6"
click at [1253, 415] on p "0434240713" at bounding box center [772, 421] width 1532 height 14
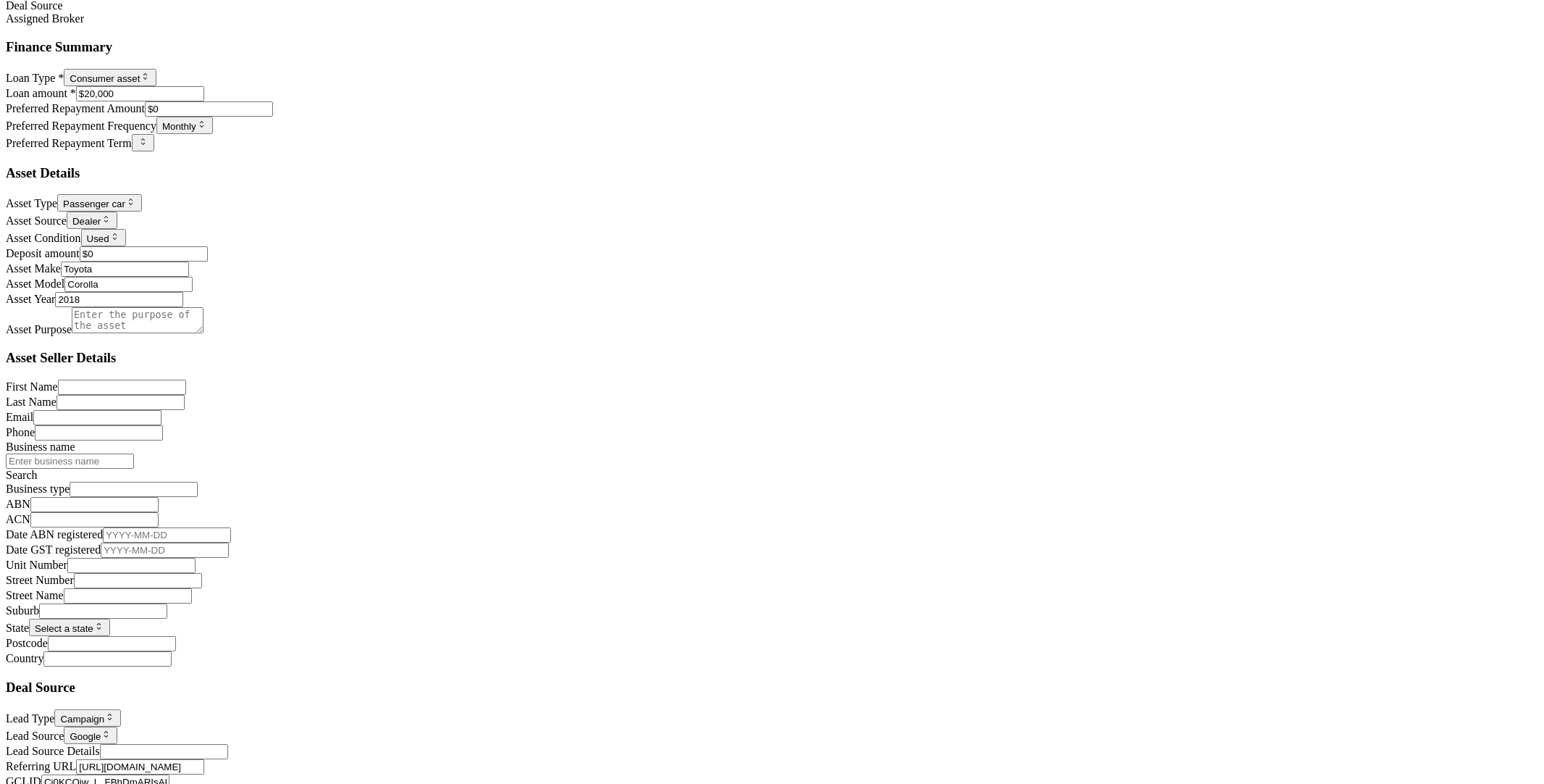
scroll to position [0, 53]
drag, startPoint x: 1412, startPoint y: 392, endPoint x: 1512, endPoint y: 391, distance: 100.0
click at [1512, 709] on div "Lead Type Campaign New client Repeat client Partner Campaign Other Lead Source …" at bounding box center [772, 787] width 1532 height 156
